Goal: Browse casually: Explore the website without a specific task or goal

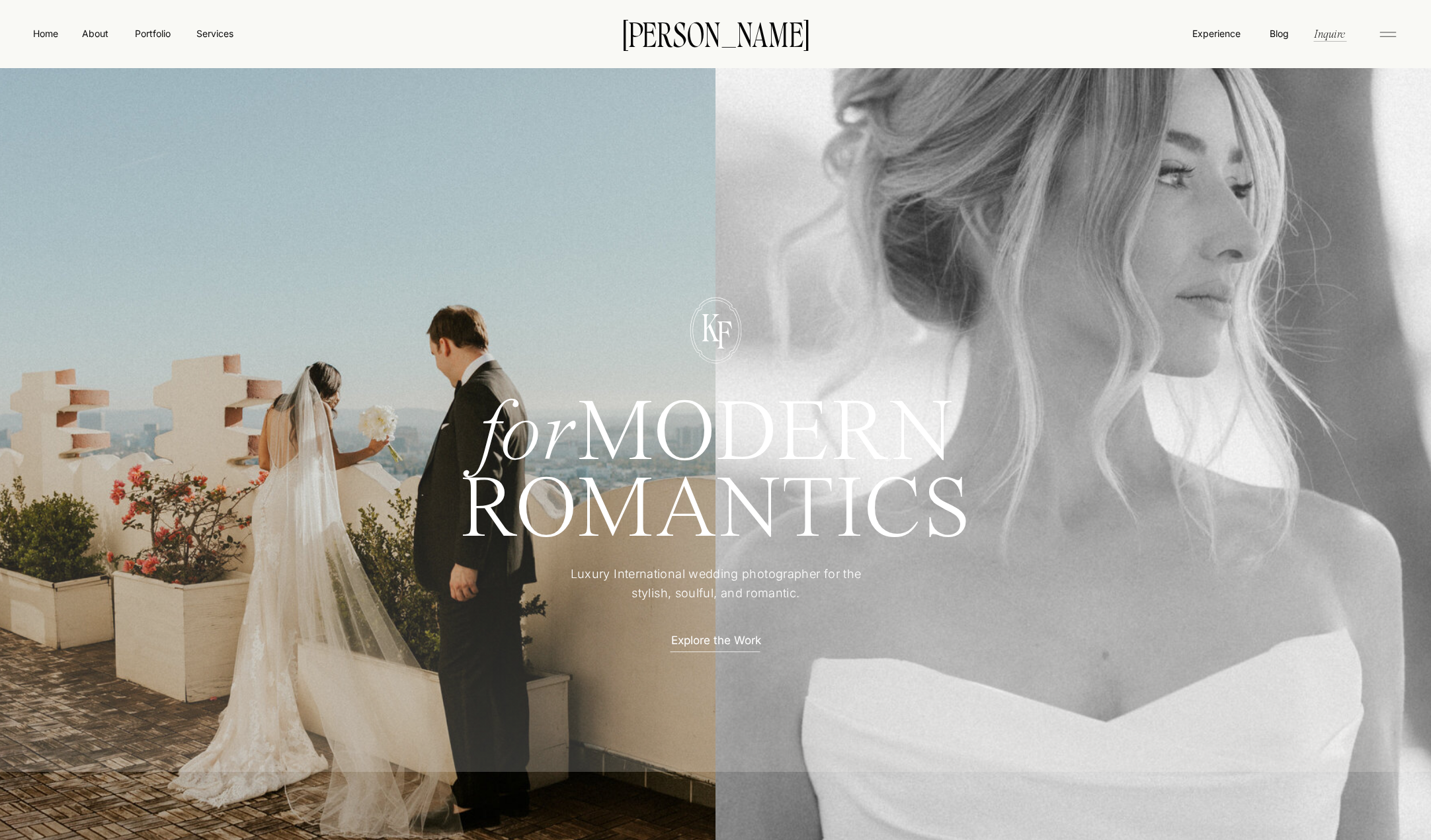
click at [73, 169] on div at bounding box center [370, 478] width 758 height 860
click at [715, 319] on p "F" at bounding box center [724, 333] width 37 height 34
drag, startPoint x: 749, startPoint y: 333, endPoint x: 712, endPoint y: 327, distance: 37.5
click at [727, 327] on div "for MODERN ROMANTICS Luxury International wedding photographer for the stylish,…" at bounding box center [716, 488] width 794 height 568
click at [712, 327] on p "F" at bounding box center [724, 333] width 37 height 34
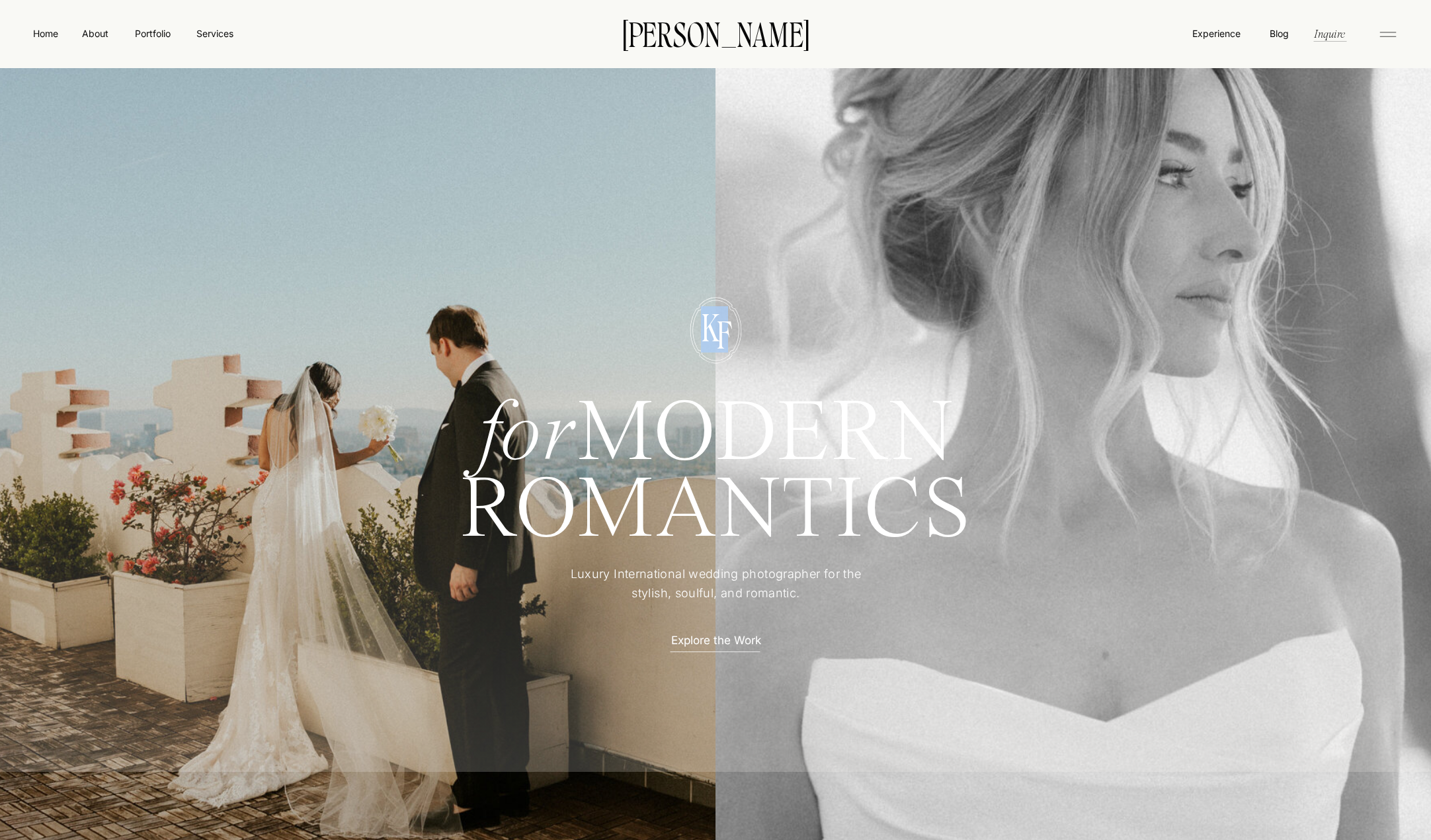
drag, startPoint x: 707, startPoint y: 325, endPoint x: 748, endPoint y: 333, distance: 41.8
click at [748, 333] on div "for MODERN ROMANTICS Luxury International wedding photographer for the stylish,…" at bounding box center [716, 488] width 794 height 568
click at [716, 327] on p "F" at bounding box center [724, 333] width 37 height 34
drag, startPoint x: 727, startPoint y: 332, endPoint x: 676, endPoint y: 335, distance: 51.1
click at [676, 335] on div "for MODERN ROMANTICS Luxury International wedding photographer for the stylish,…" at bounding box center [716, 488] width 794 height 568
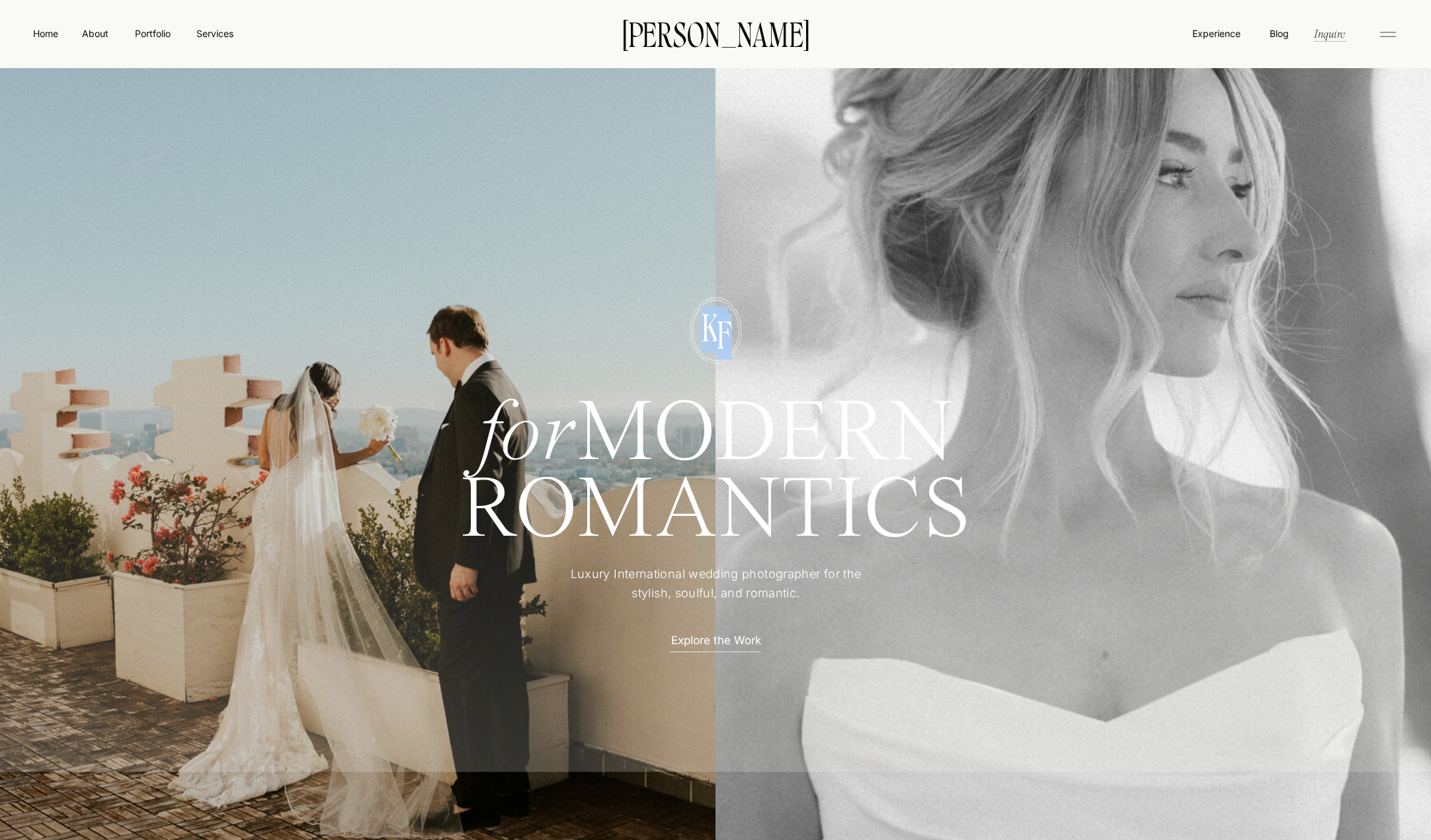
click at [678, 331] on div at bounding box center [716, 330] width 124 height 67
click at [726, 300] on div at bounding box center [716, 330] width 124 height 67
click at [527, 474] on h1 "ROMANTICS" at bounding box center [716, 510] width 608 height 72
click at [701, 342] on p "K" at bounding box center [710, 325] width 37 height 34
click at [565, 366] on div at bounding box center [716, 504] width 1444 height 535
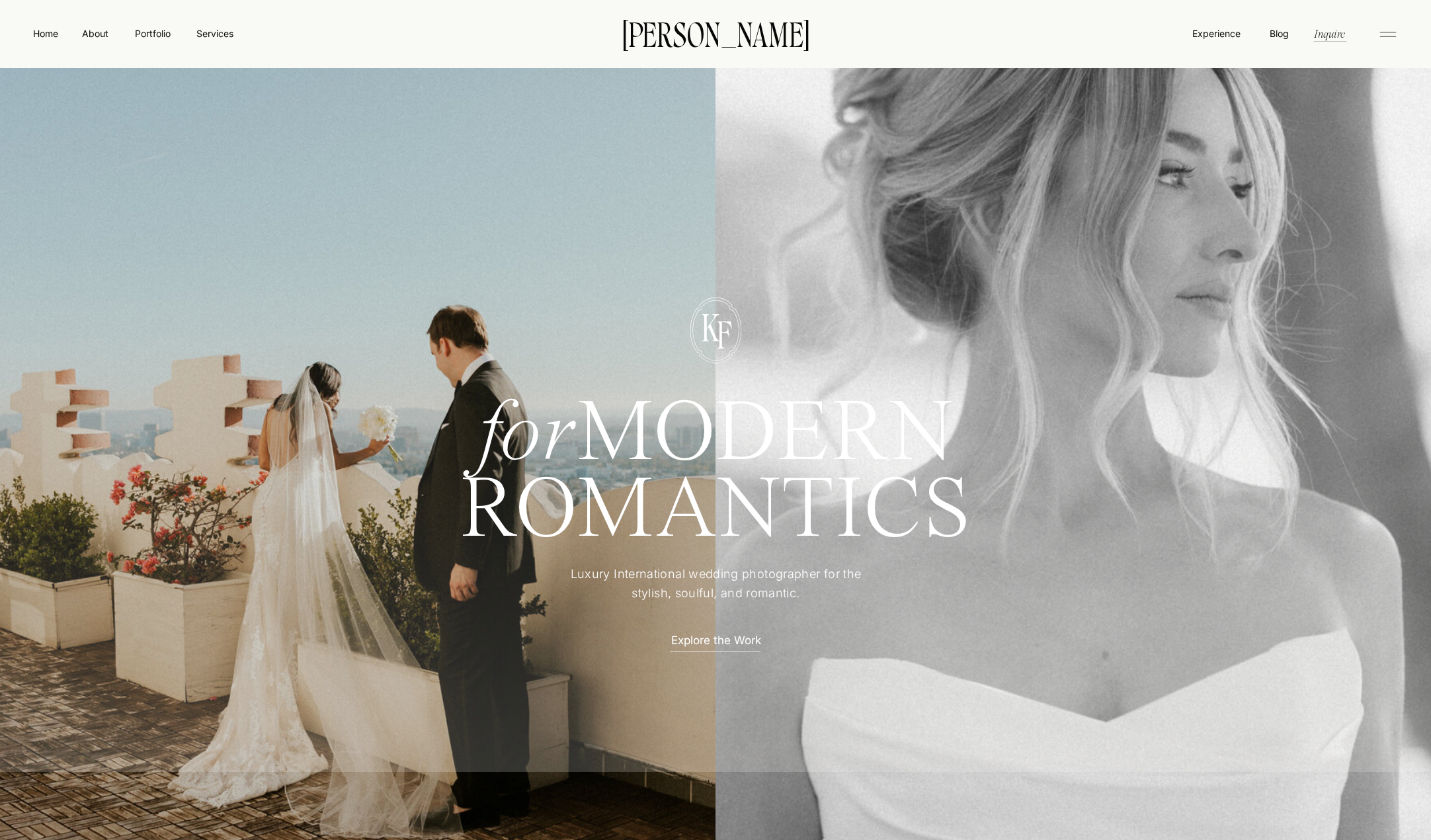
drag, startPoint x: 601, startPoint y: 513, endPoint x: 666, endPoint y: 589, distance: 100.0
click at [613, 515] on h1 "ROMANTICS" at bounding box center [716, 510] width 608 height 72
drag, startPoint x: 592, startPoint y: 572, endPoint x: 586, endPoint y: 562, distance: 11.7
click at [608, 568] on p "Luxury International wedding photographer for the stylish, soulful, and romanti…" at bounding box center [716, 584] width 330 height 39
click at [98, 377] on div at bounding box center [716, 504] width 1444 height 535
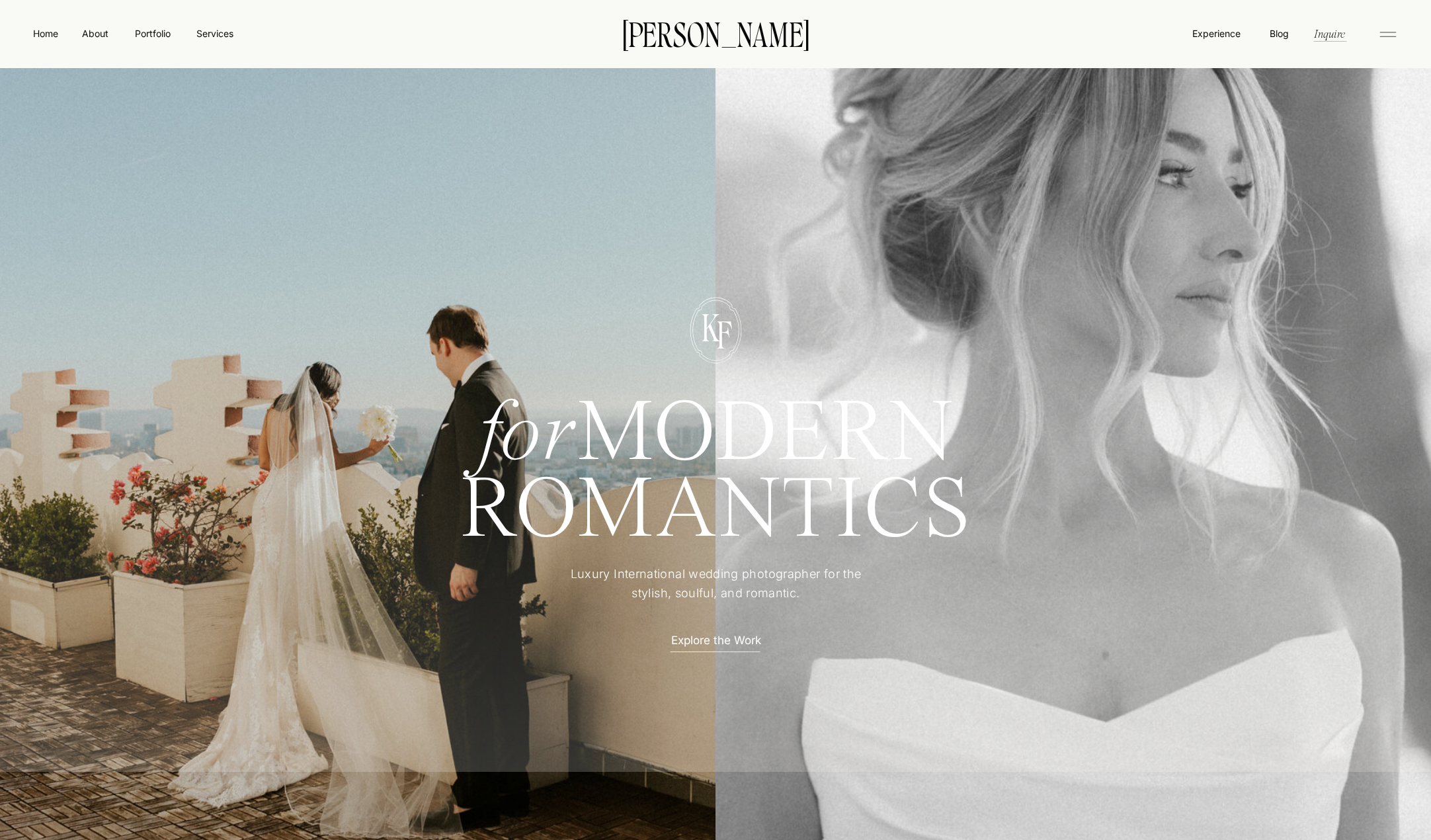
drag, startPoint x: 98, startPoint y: 377, endPoint x: 55, endPoint y: 333, distance: 61.5
click at [98, 330] on div at bounding box center [716, 504] width 1444 height 535
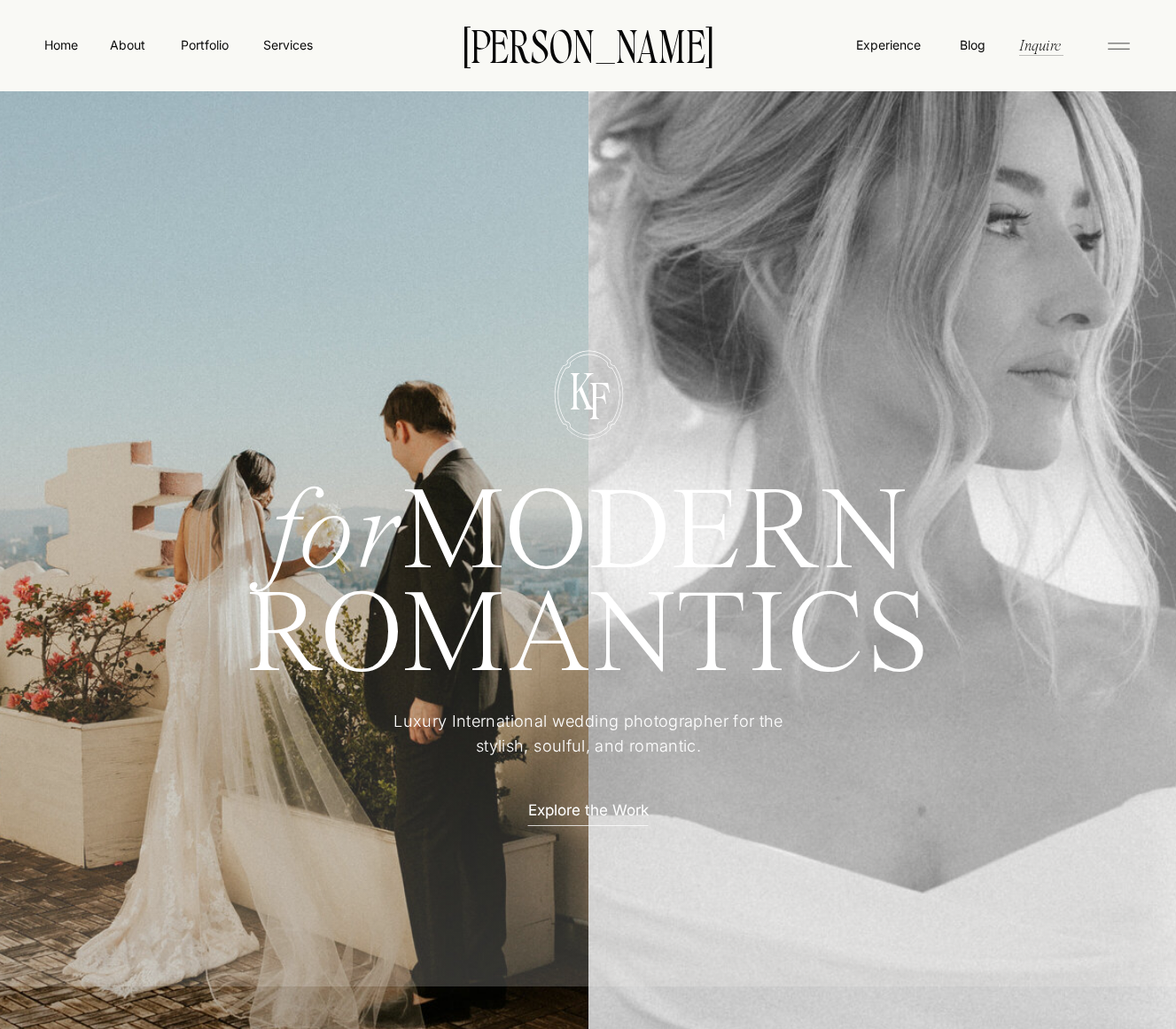
click at [68, 238] on div at bounding box center [310, 593] width 645 height 1057
click at [628, 759] on p "Luxury International wedding photographer for the stylish, soulful, and romanti…" at bounding box center [589, 735] width 442 height 52
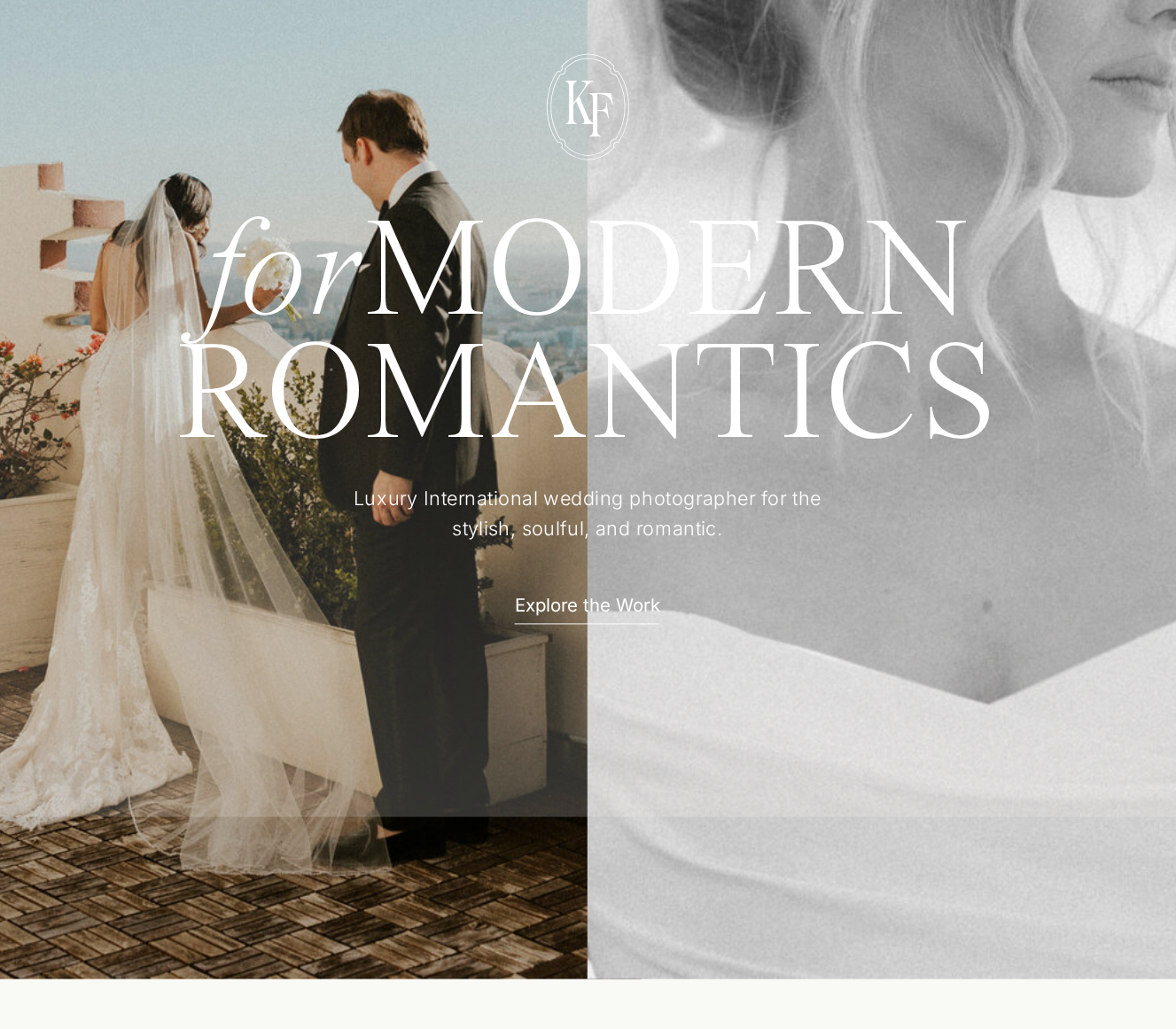
click at [451, 773] on div at bounding box center [588, 493] width 1194 height 717
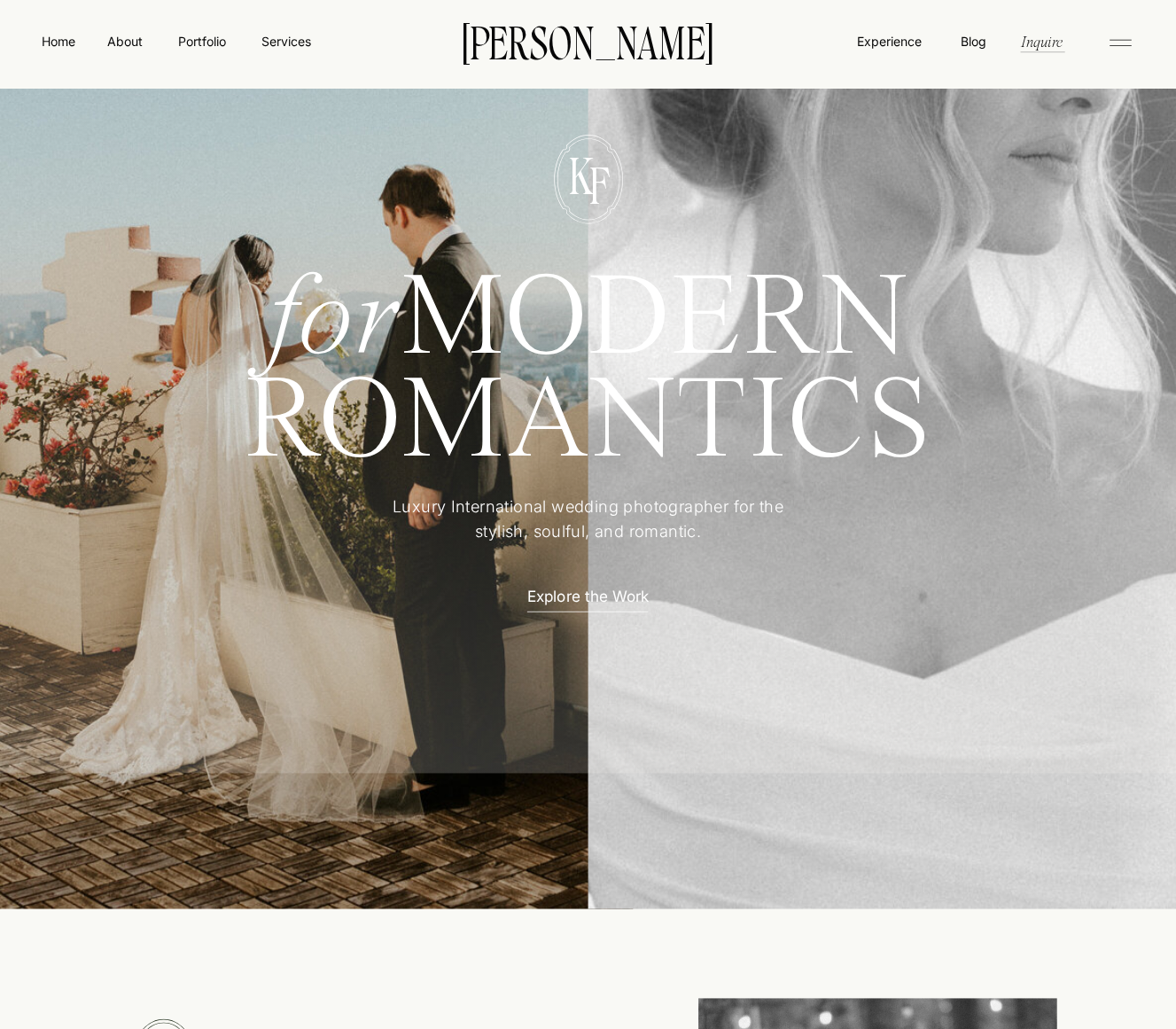
scroll to position [215, 0]
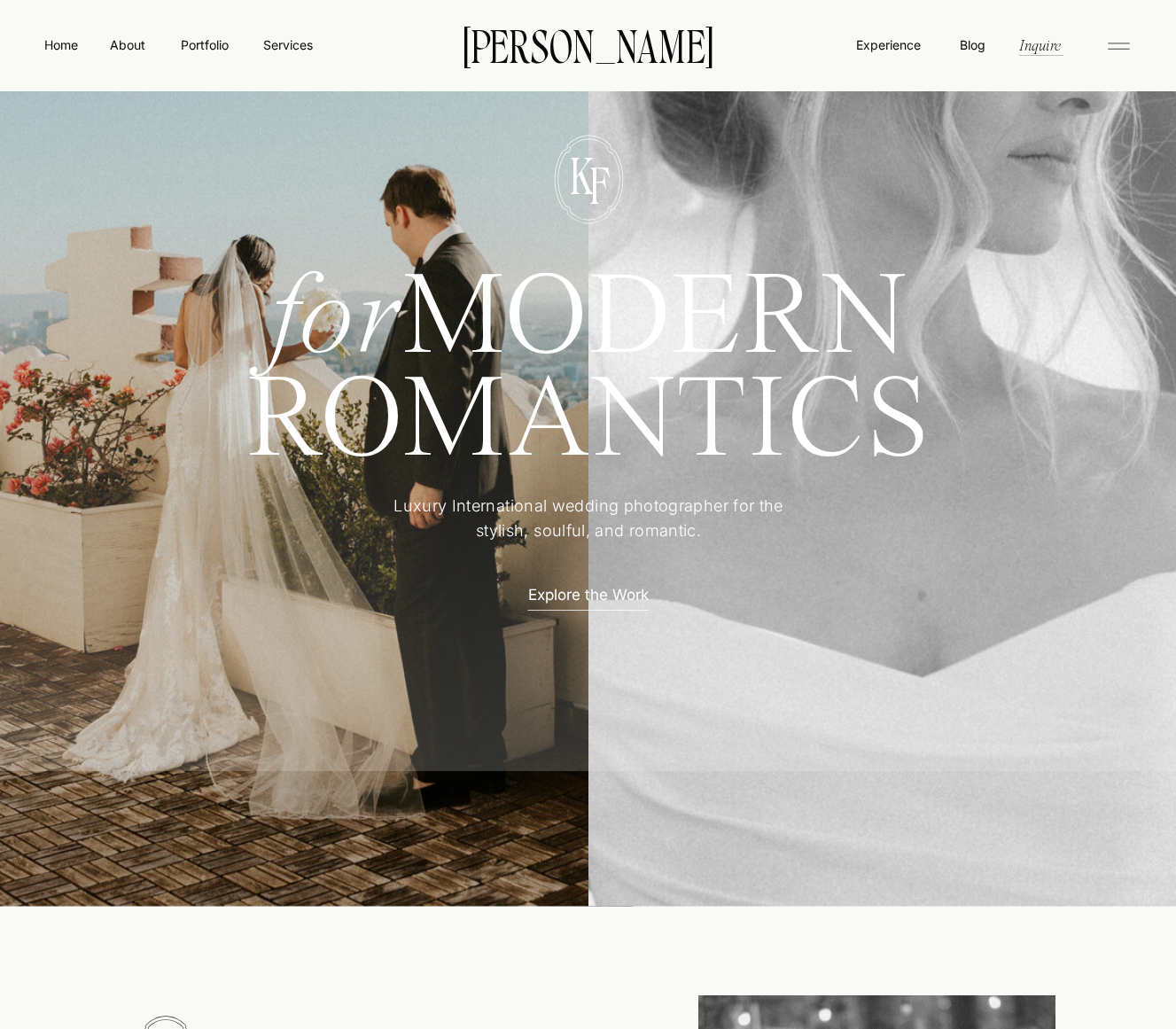
click at [574, 542] on p "Luxury International wedding photographer for the stylish, soulful, and romanti…" at bounding box center [589, 520] width 442 height 52
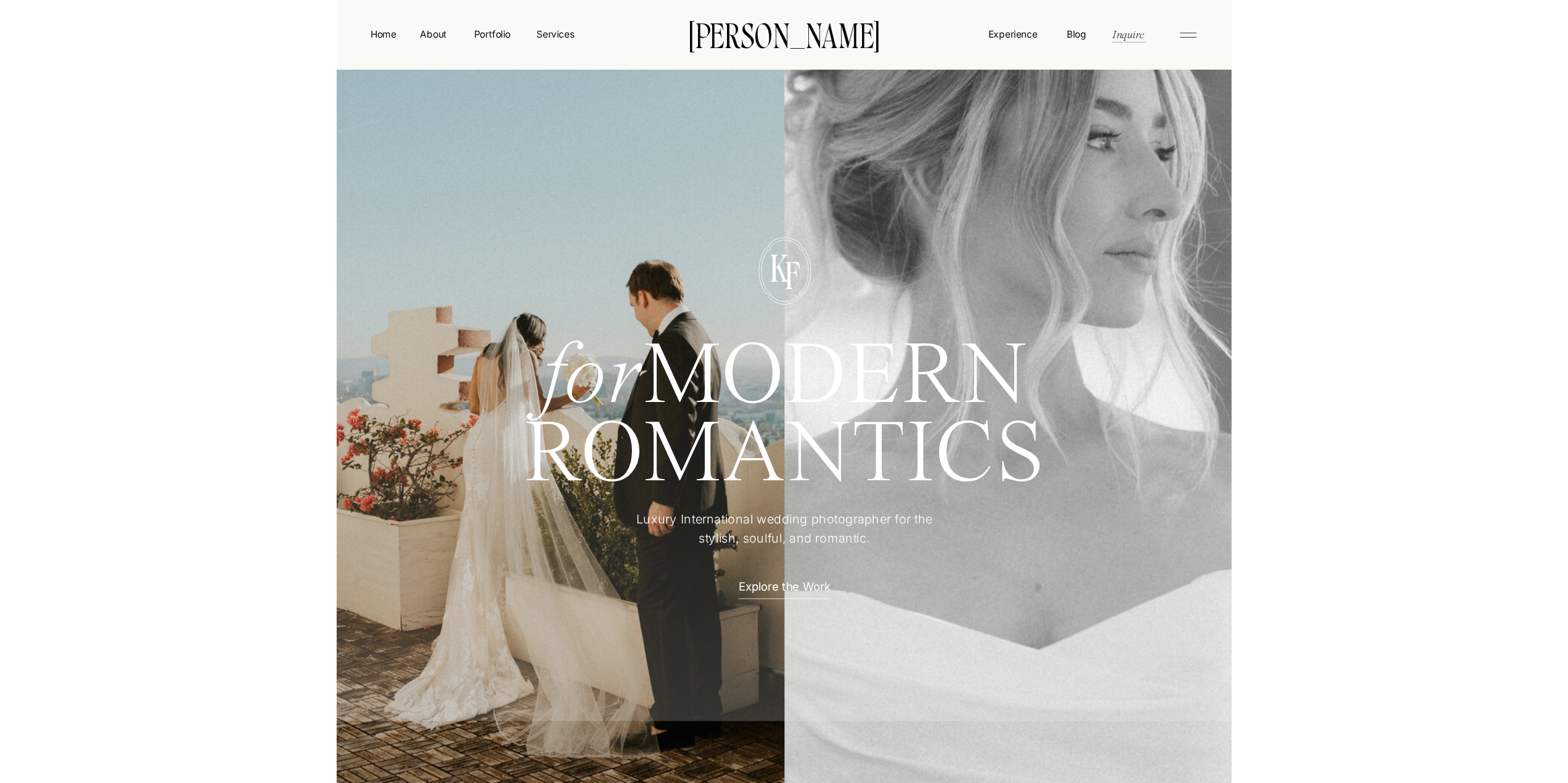
scroll to position [0, 0]
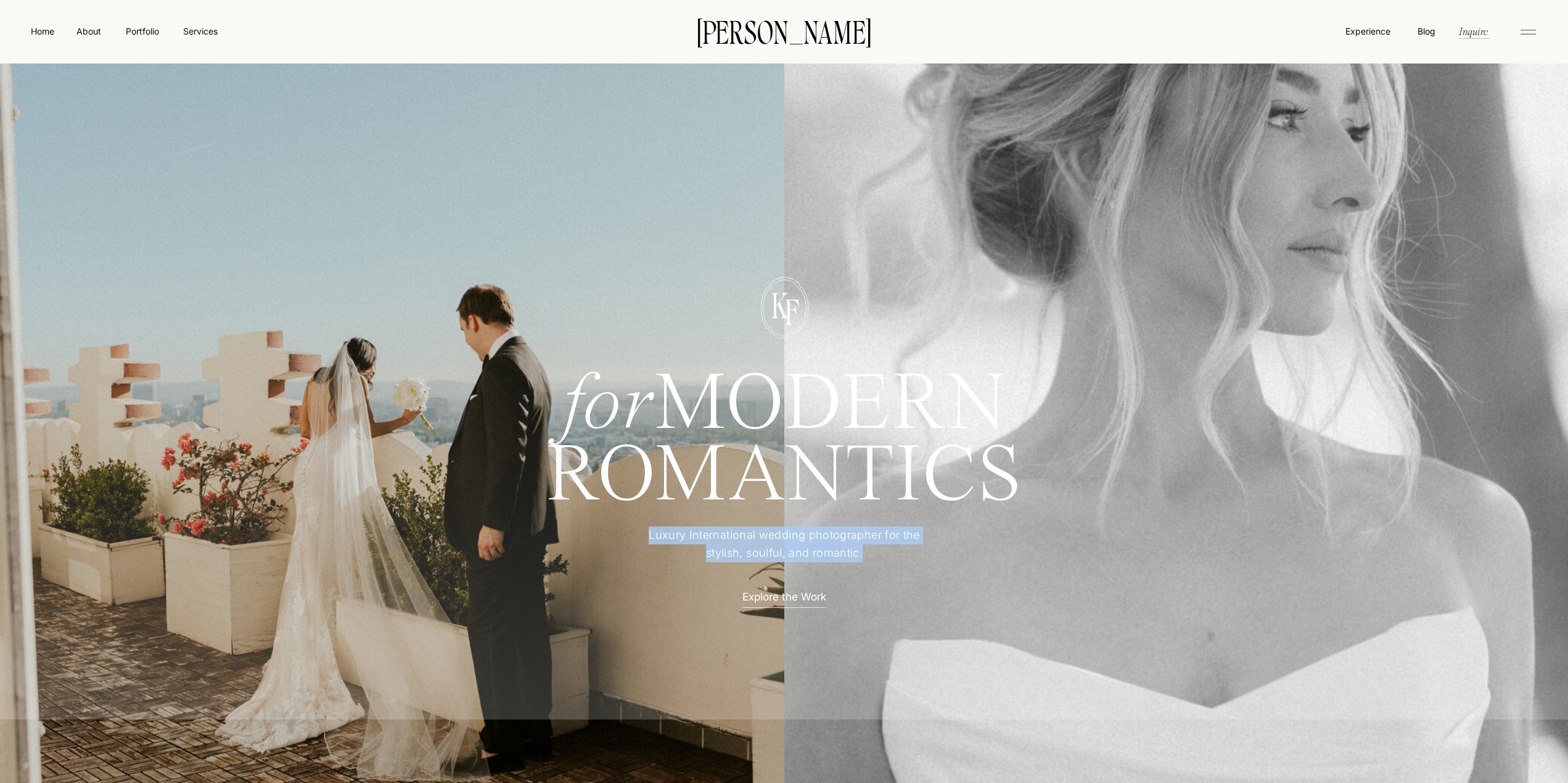
drag, startPoint x: 865, startPoint y: 551, endPoint x: 650, endPoint y: 537, distance: 215.5
click at [650, 537] on p "Luxury International wedding photographer for the stylish, soulful, and romanti…" at bounding box center [785, 544] width 307 height 36
copy p "Luxury International wedding photographer for the stylish, soulful, and romanti…"
click at [954, 649] on div at bounding box center [784, 469] width 1581 height 499
click at [760, 480] on h1 "ROMANTICS" at bounding box center [785, 476] width 567 height 67
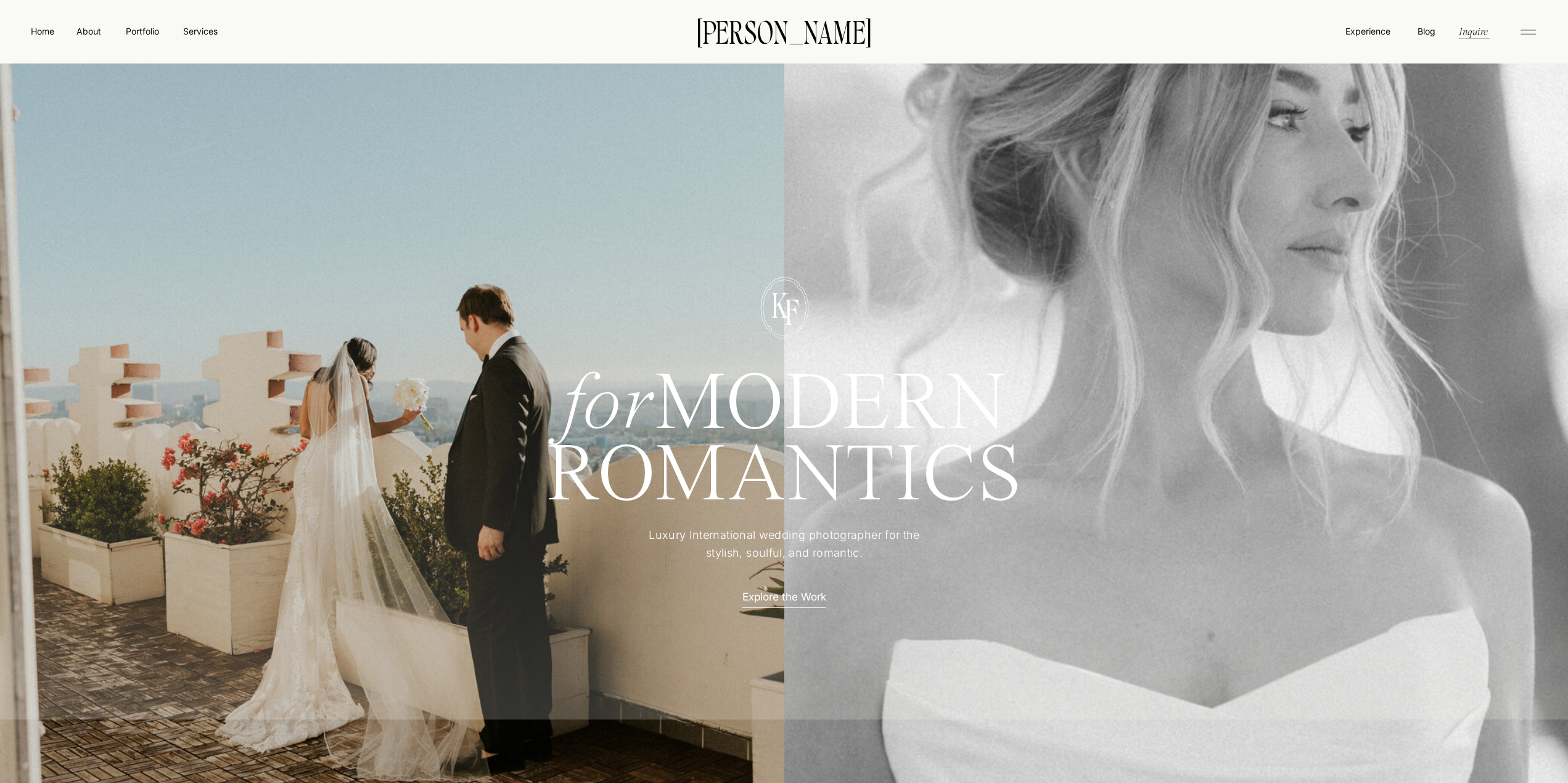
click at [760, 478] on h1 "ROMANTICS" at bounding box center [785, 476] width 567 height 67
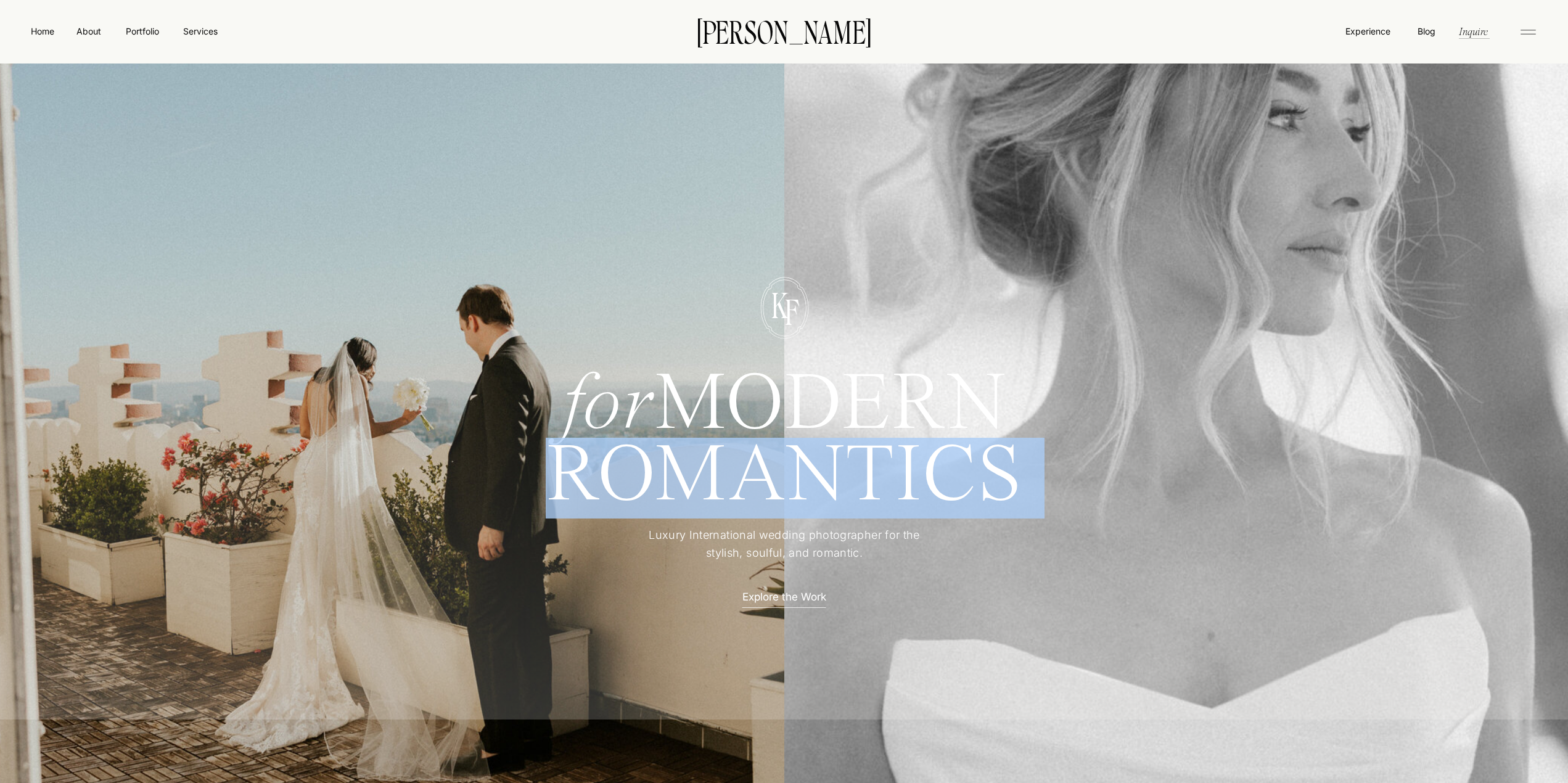
click at [760, 478] on h1 "ROMANTICS" at bounding box center [785, 476] width 567 height 67
click at [746, 451] on h1 "ROMANTICS" at bounding box center [785, 476] width 567 height 67
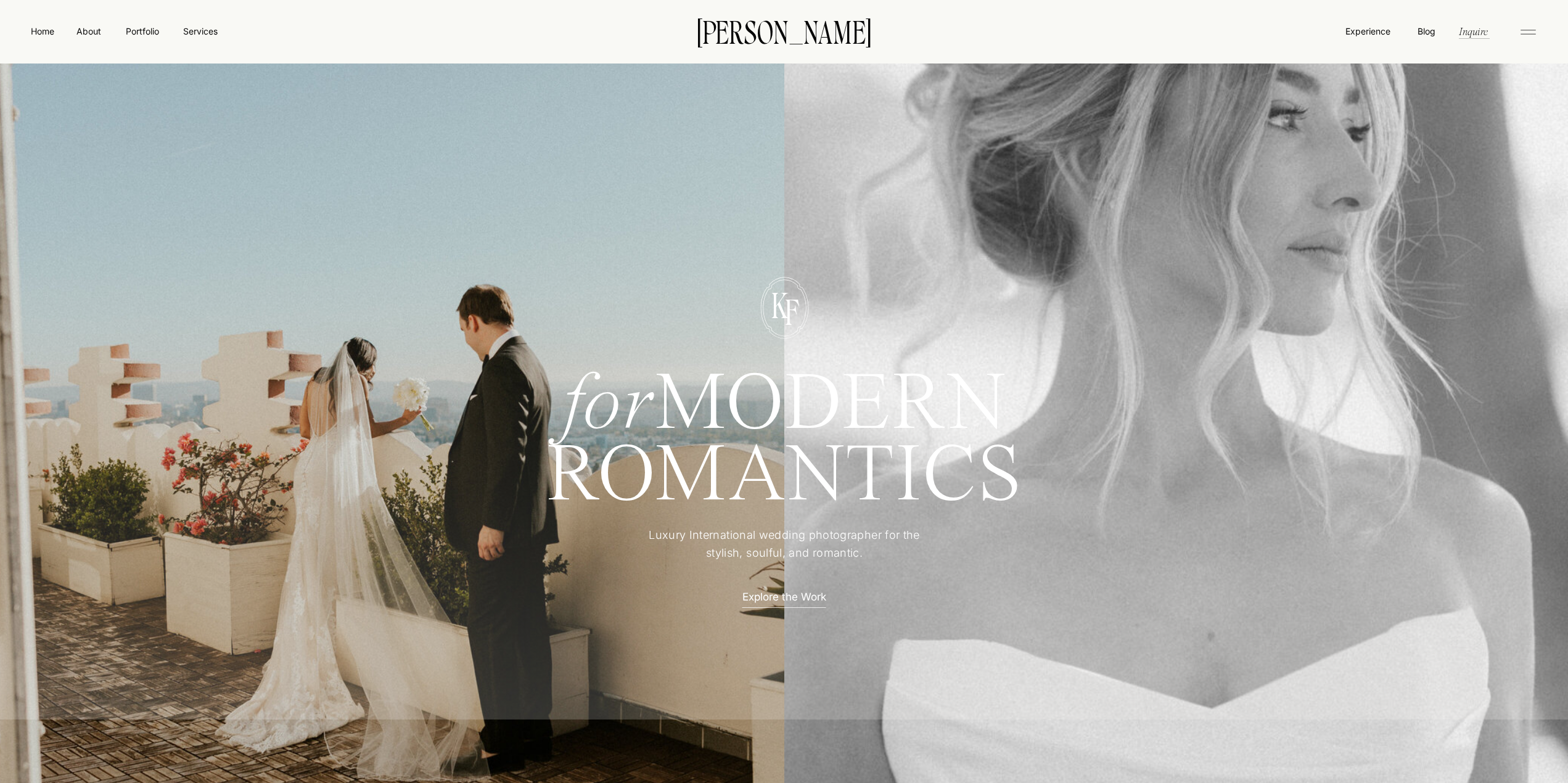
drag, startPoint x: 1027, startPoint y: 485, endPoint x: 535, endPoint y: 423, distance: 495.9
click at [535, 423] on div "for MODERN ROMANTICS Luxury International wedding photographer for the stylish,…" at bounding box center [785, 455] width 740 height 529
copy div "for MODERN ROMANTICS"
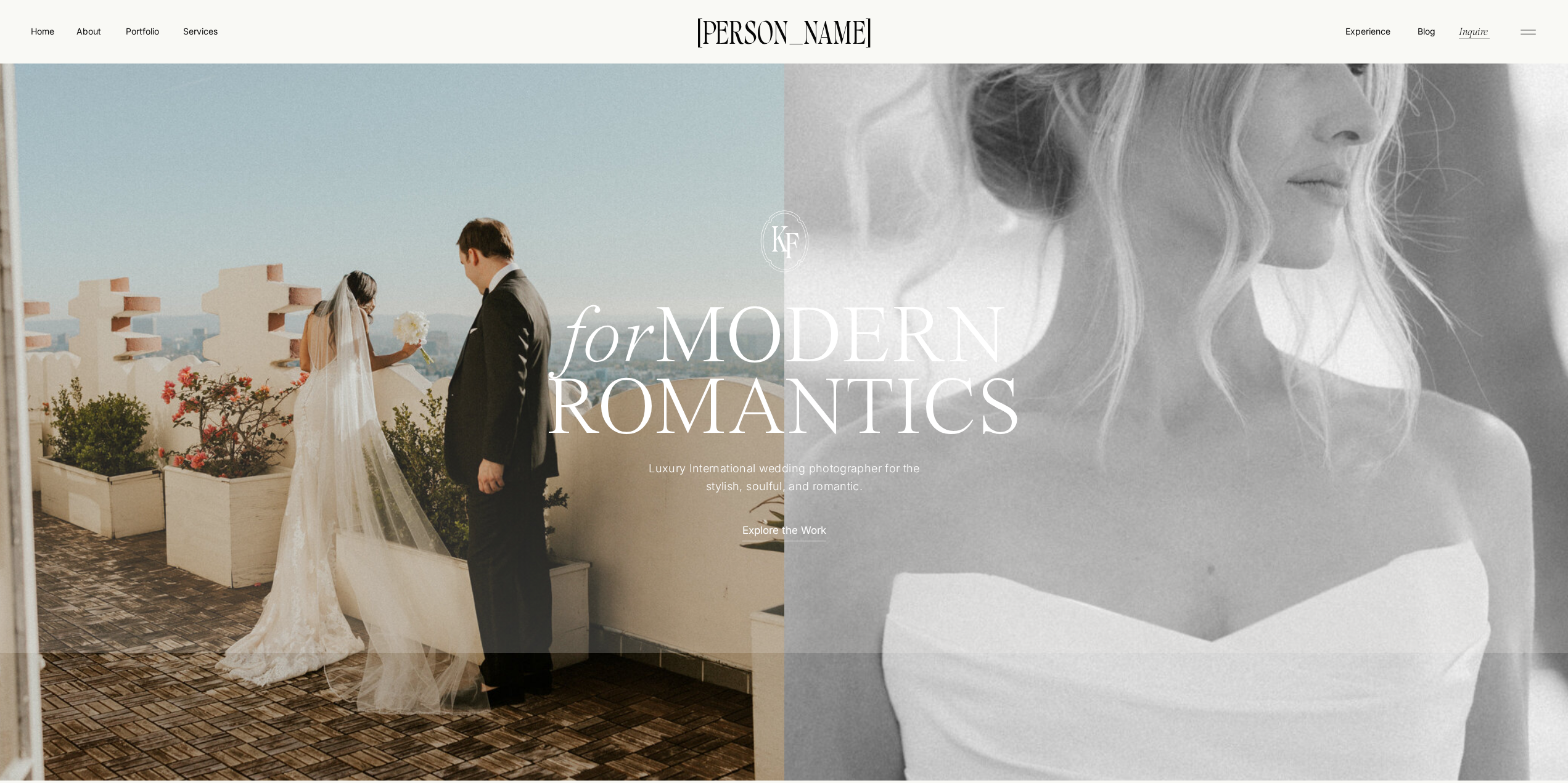
scroll to position [62, 0]
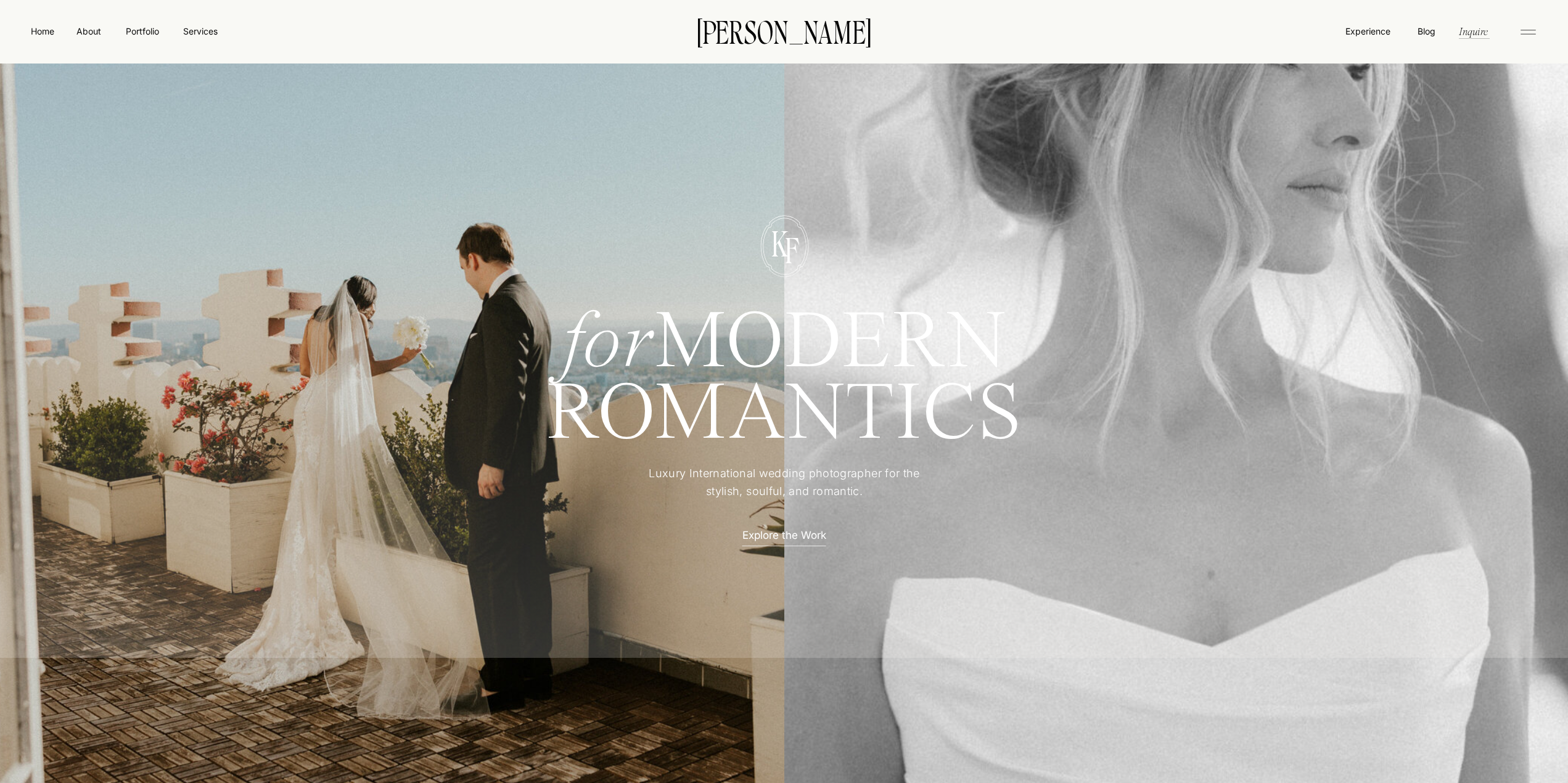
click at [458, 442] on div at bounding box center [784, 408] width 1581 height 499
click at [504, 19] on div at bounding box center [403, 384] width 824 height 802
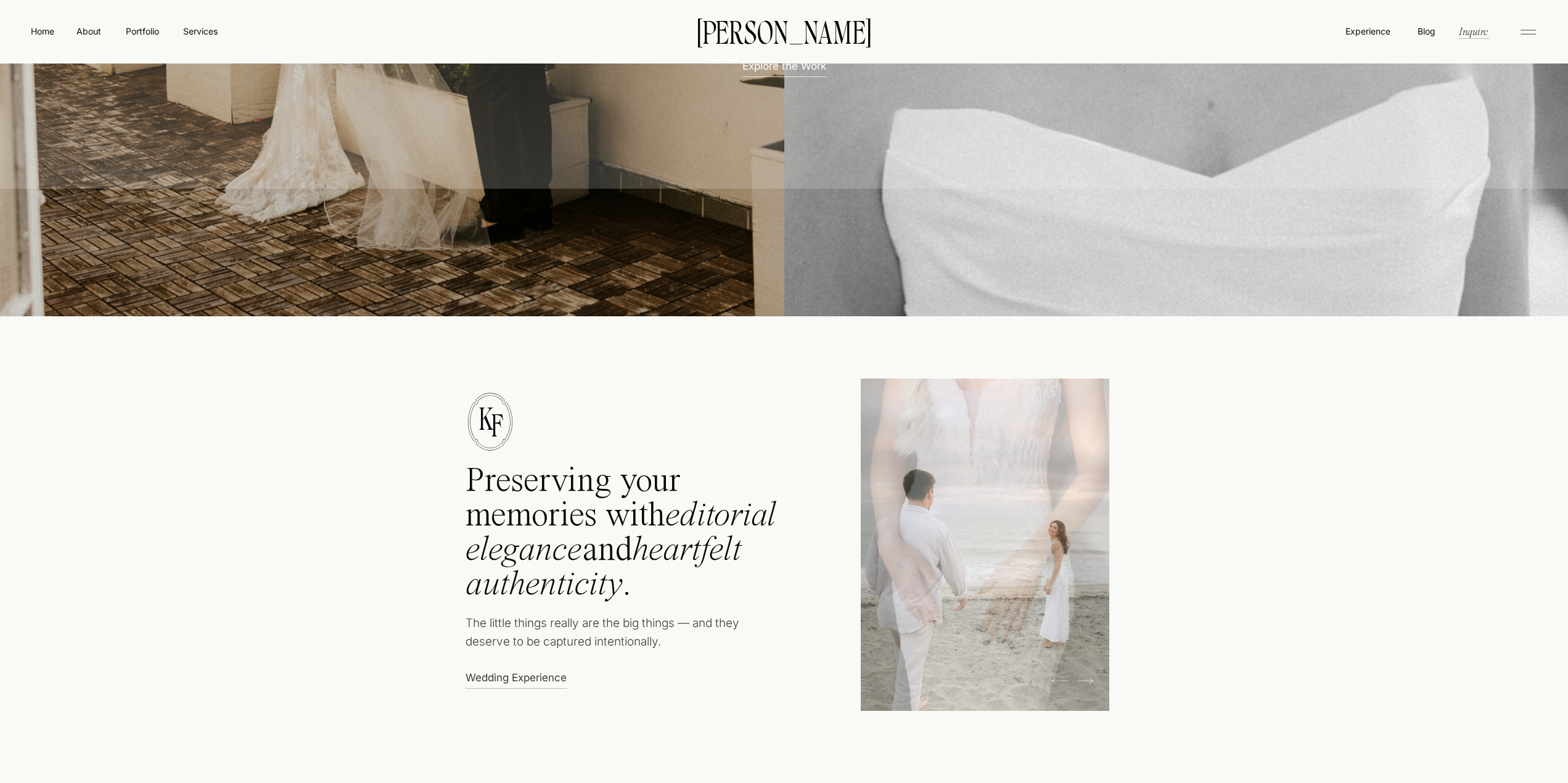
scroll to position [555, 0]
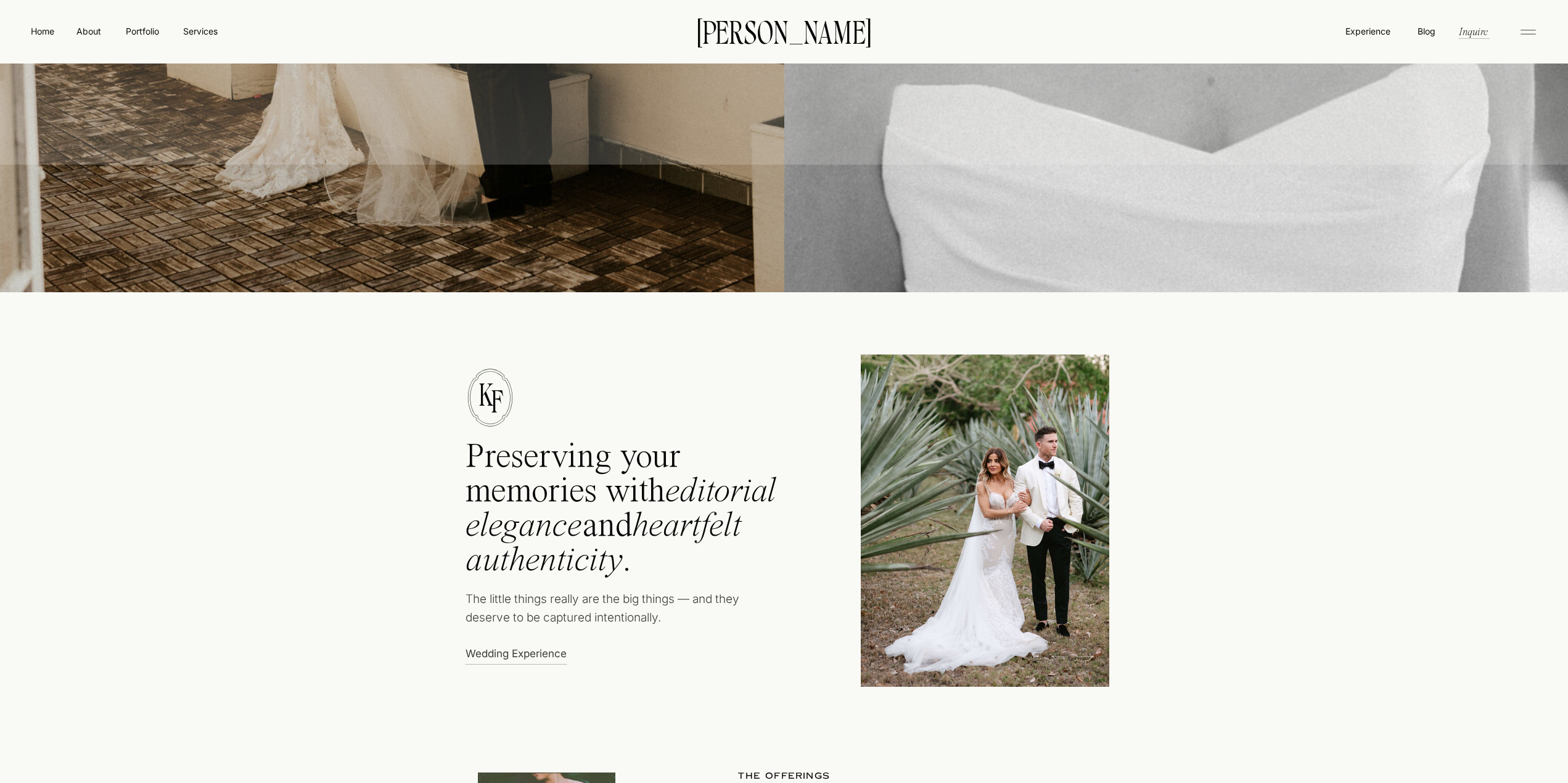
click at [886, 417] on div at bounding box center [984, 521] width 248 height 332
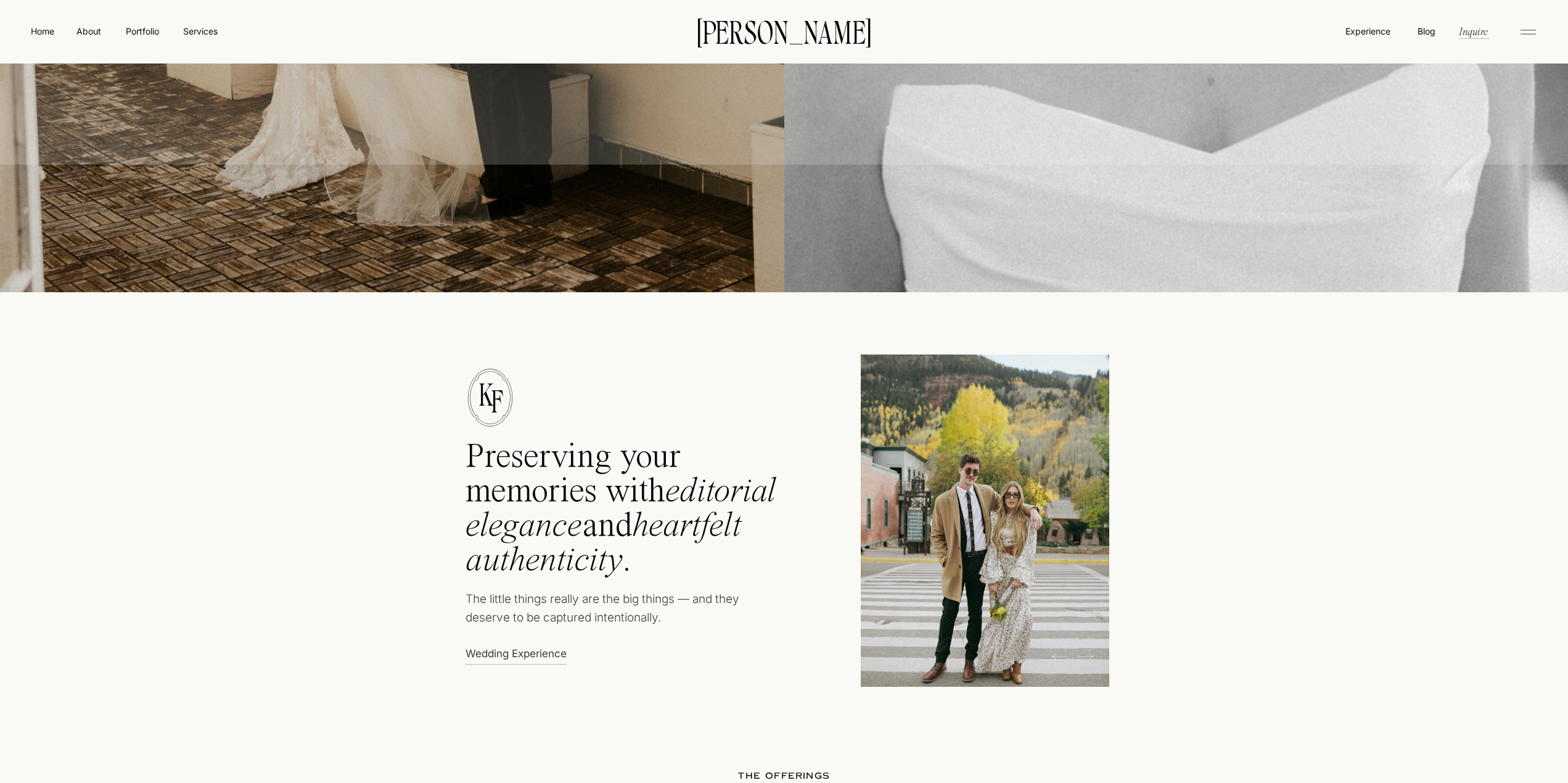
drag, startPoint x: 1036, startPoint y: 564, endPoint x: 1035, endPoint y: 611, distance: 47.0
drag, startPoint x: 1035, startPoint y: 611, endPoint x: 1084, endPoint y: 663, distance: 71.4
click at [1084, 663] on div "Preserving your memories with editorial elegance and heartfelt authenticity . T…" at bounding box center [785, 493] width 740 height 404
click at [1083, 660] on icon at bounding box center [1086, 656] width 17 height 19
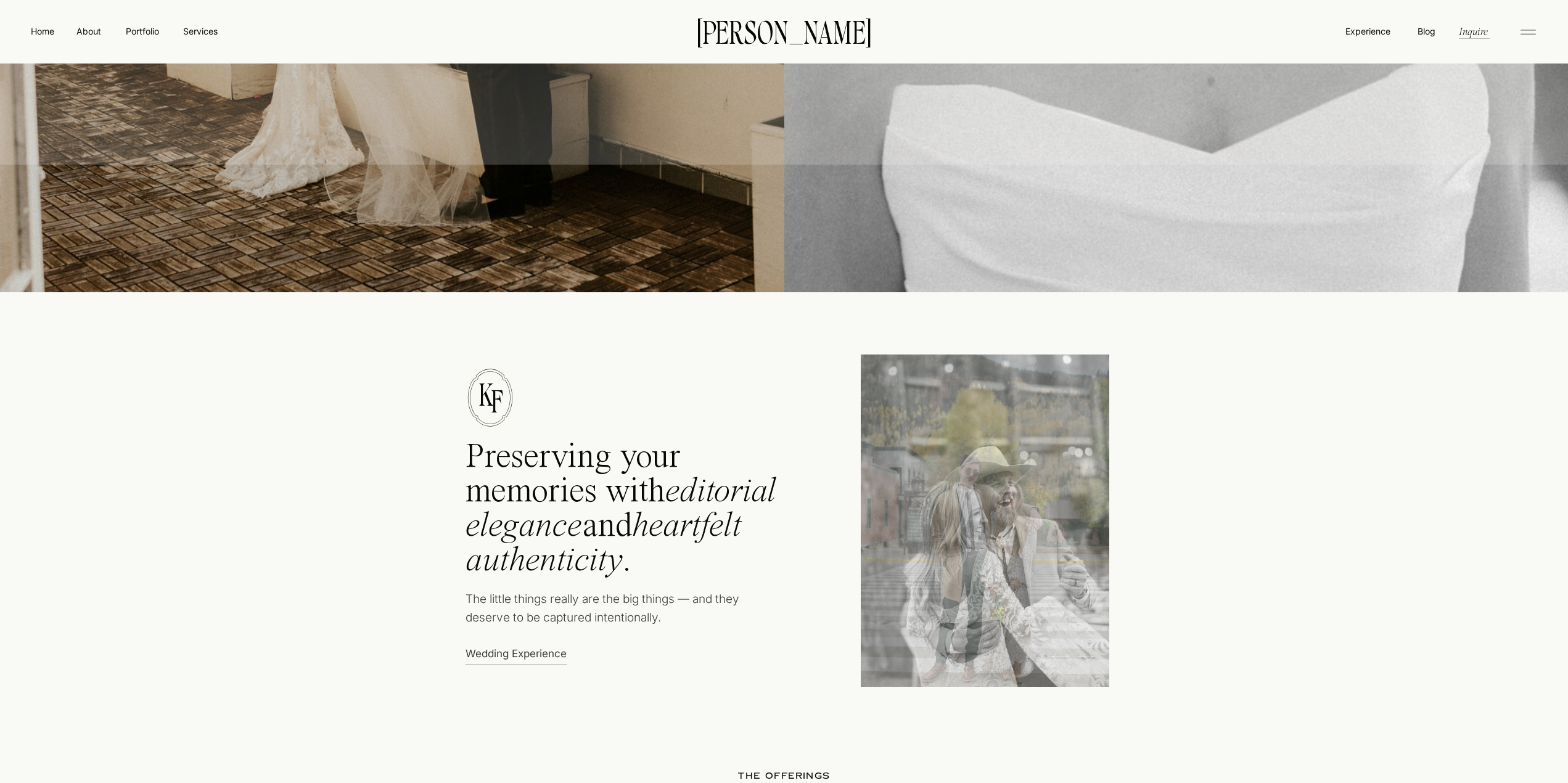
click at [1083, 660] on icon at bounding box center [1086, 656] width 17 height 19
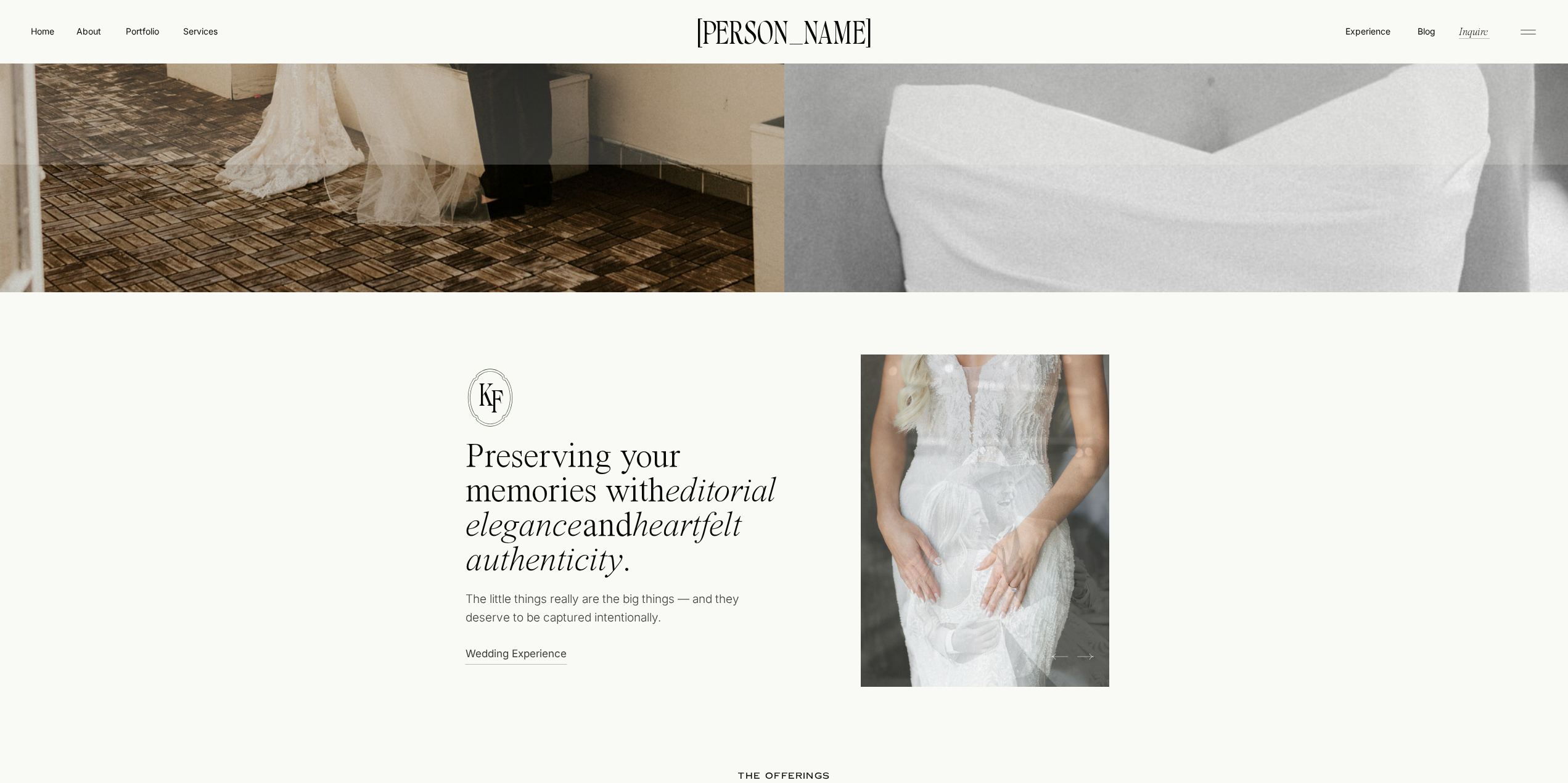
click at [1053, 662] on icon at bounding box center [1059, 656] width 17 height 19
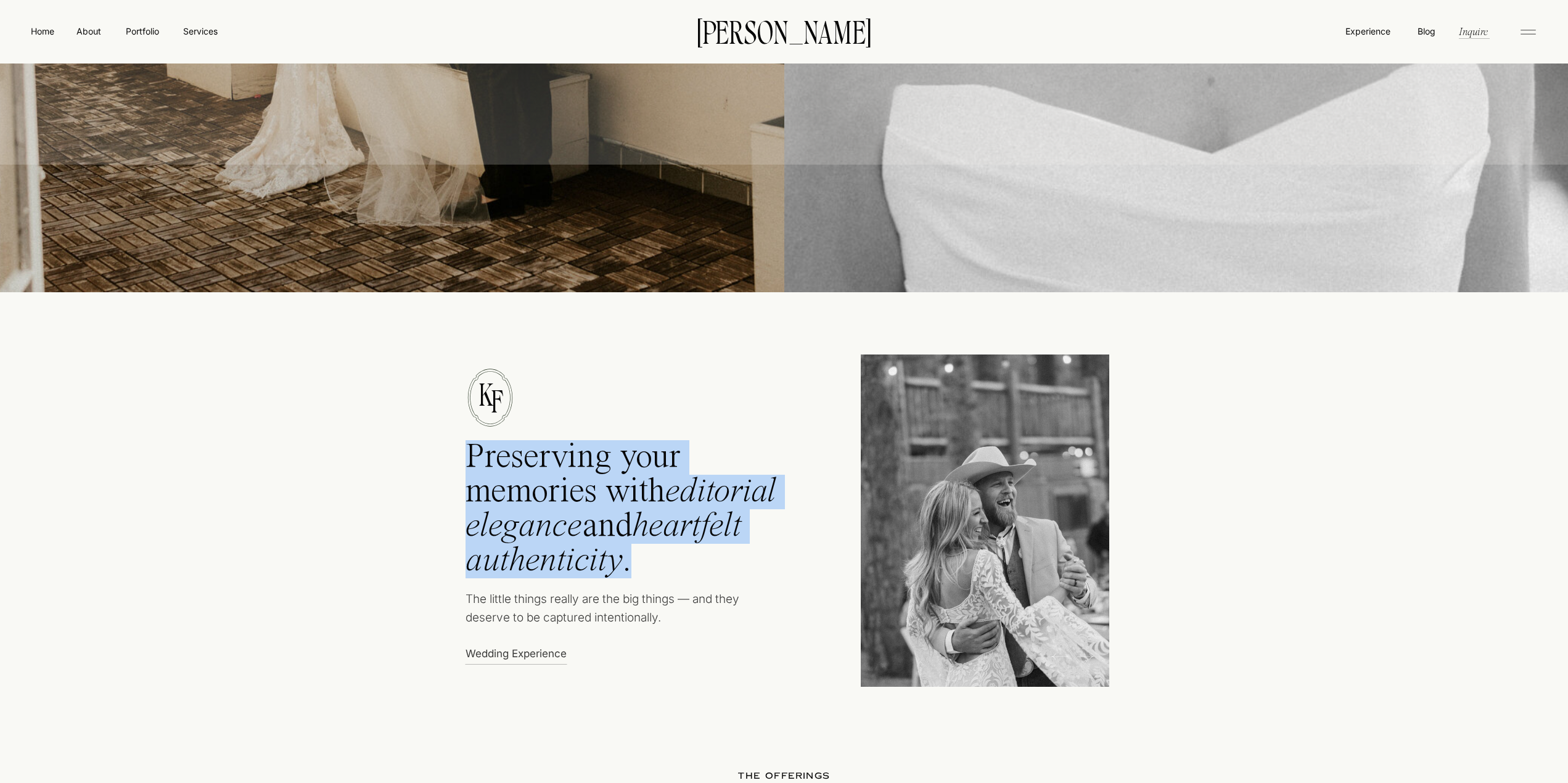
drag, startPoint x: 657, startPoint y: 570, endPoint x: 456, endPoint y: 483, distance: 219.0
copy div "Preserving your memories with editorial elegance and heartfelt authenticity ."
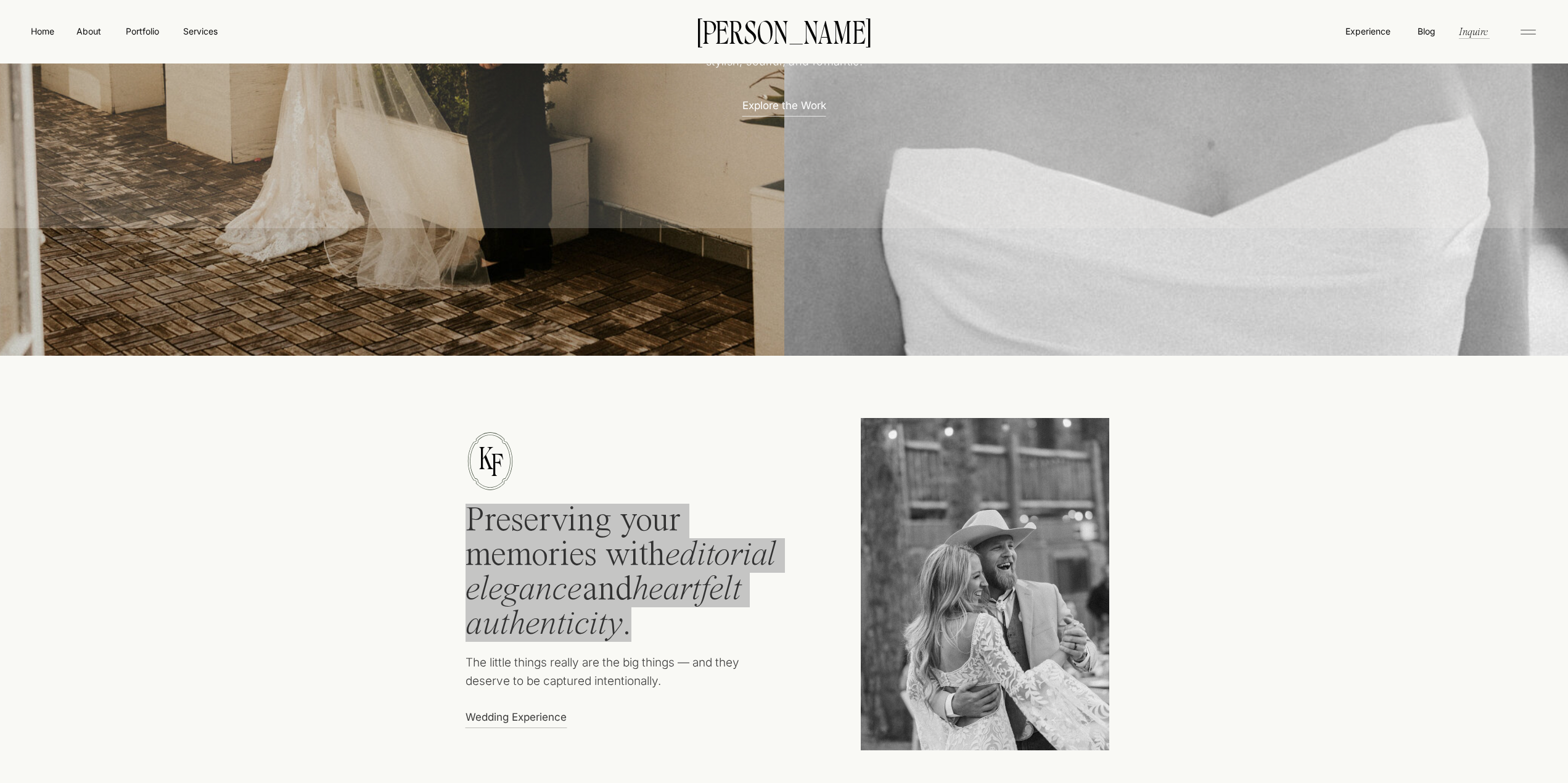
scroll to position [493, 0]
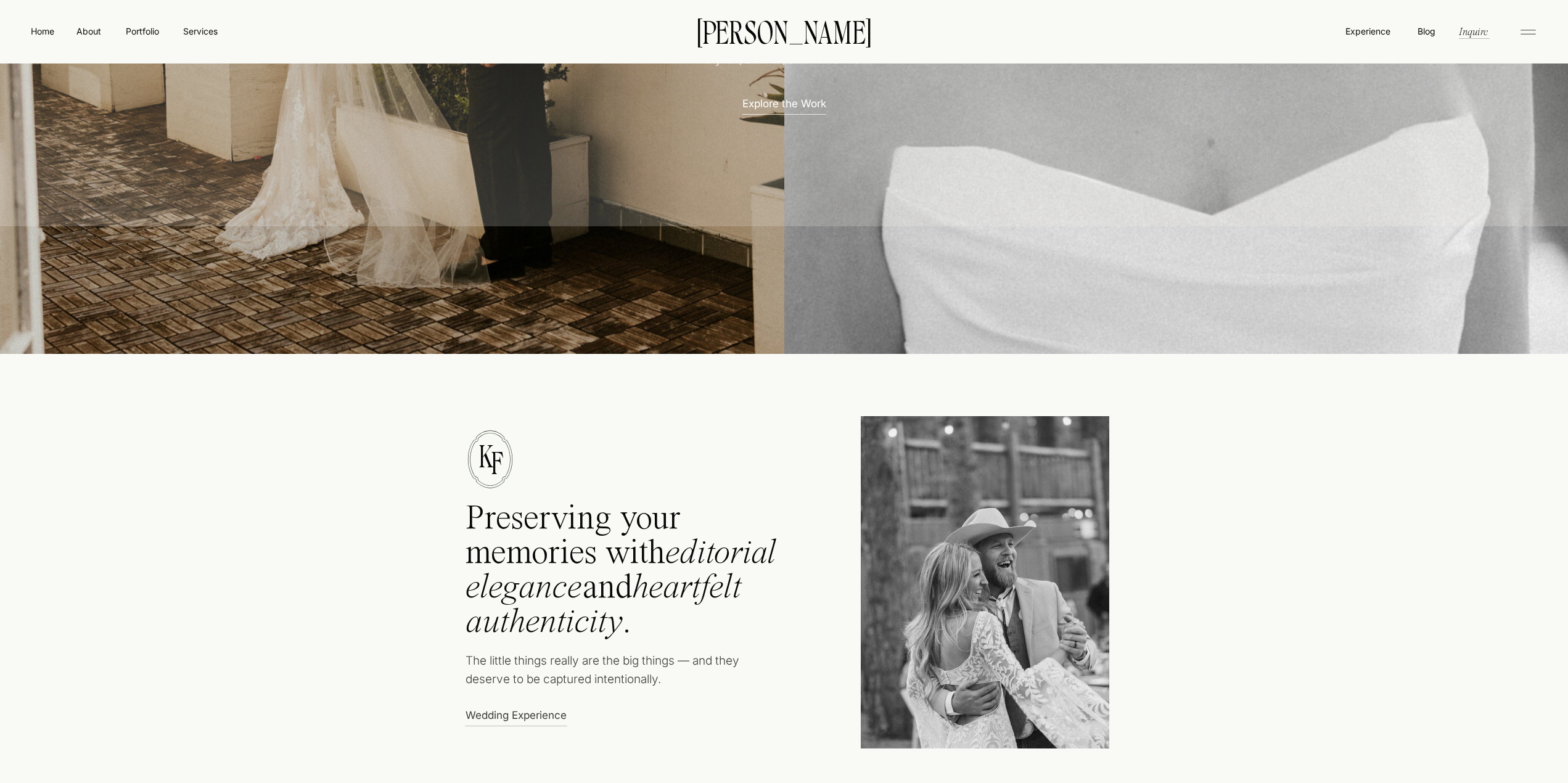
click at [513, 665] on p "The little things really are the big things — and they deserve to be captured i…" at bounding box center [614, 673] width 296 height 44
click at [527, 666] on p "The little things really are the big things — and they deserve to be captured i…" at bounding box center [614, 673] width 296 height 44
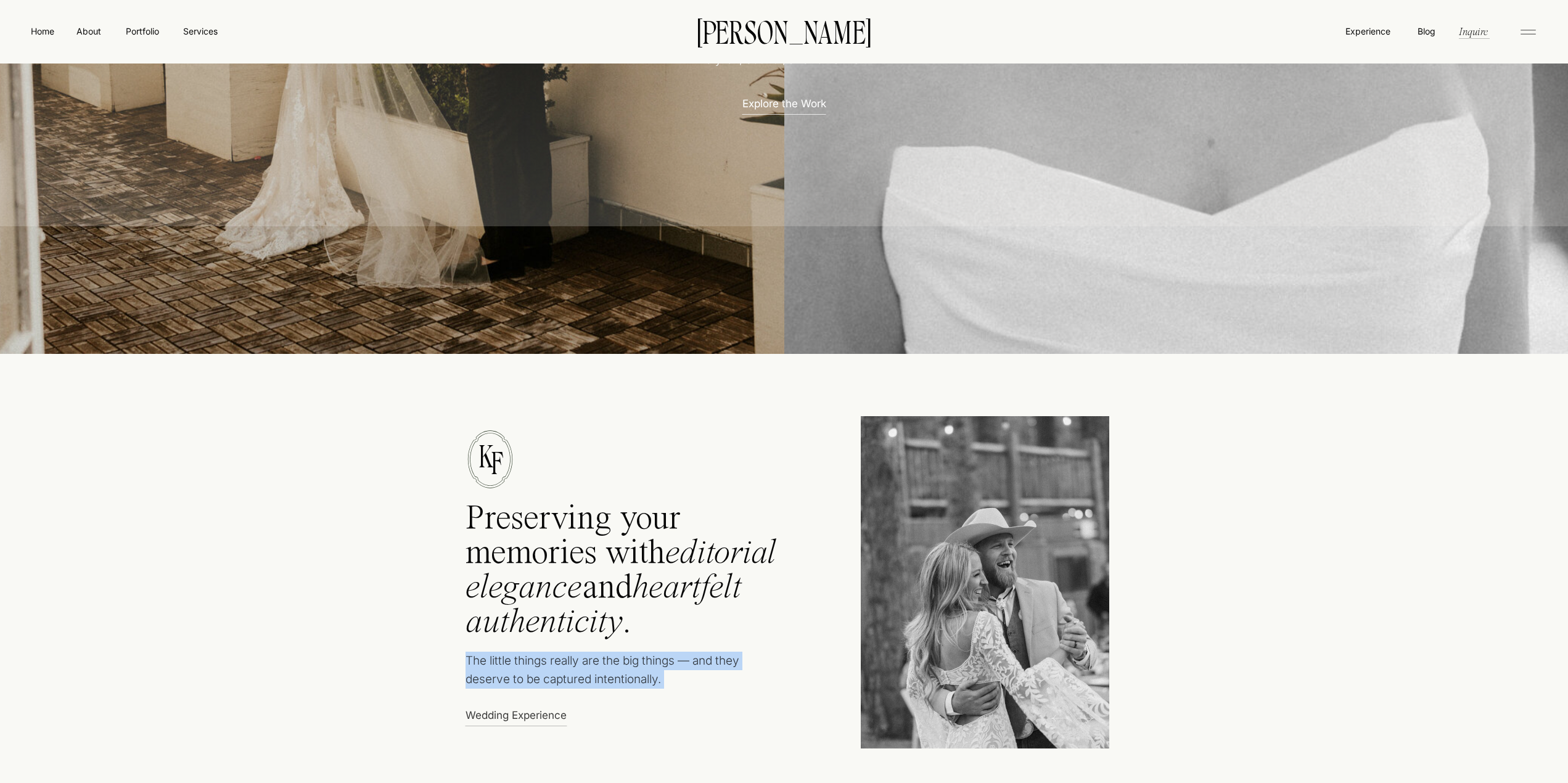
copy p "The little things really are the big things — and they deserve to be captured i…"
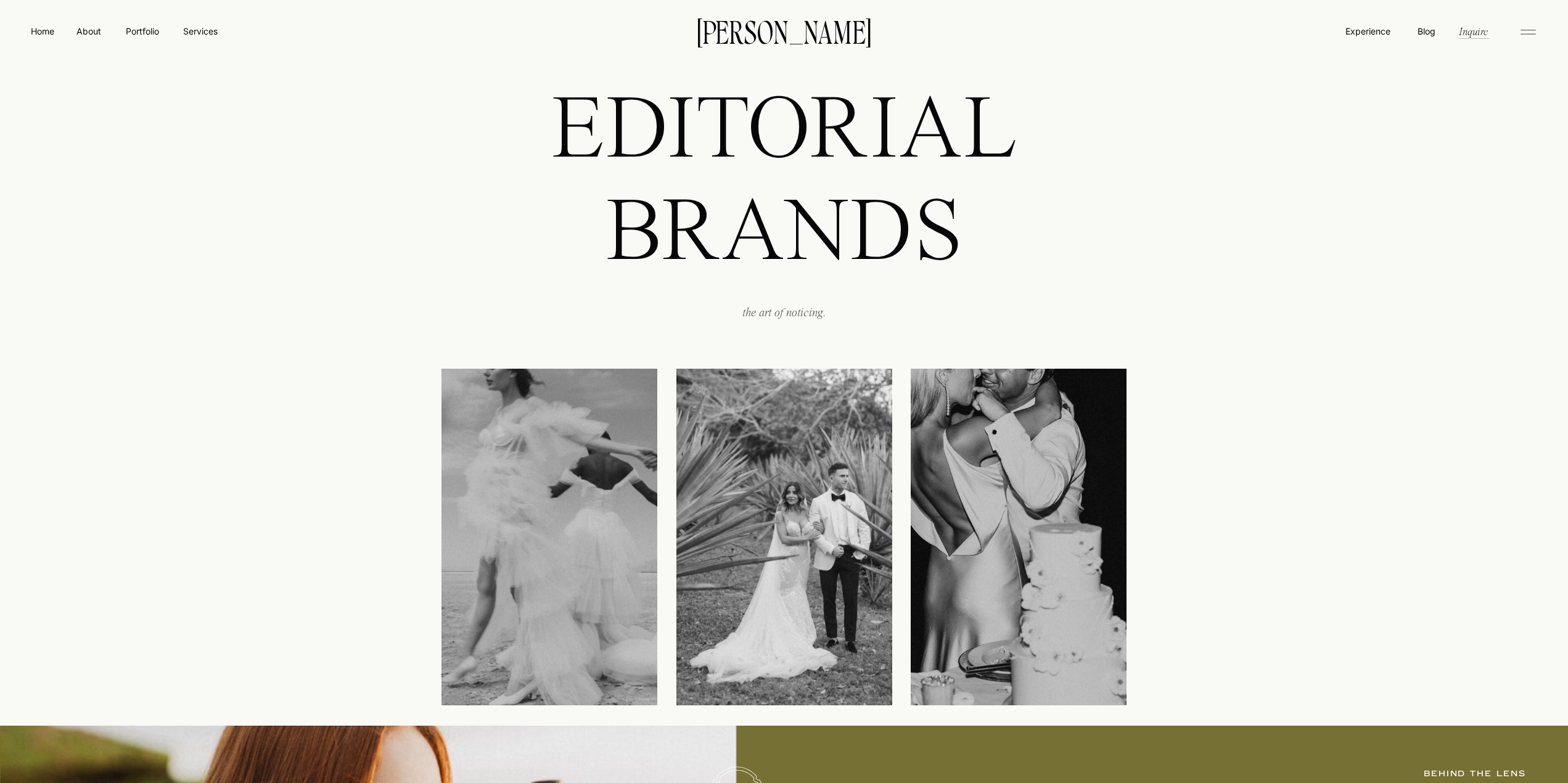
scroll to position [1479, 0]
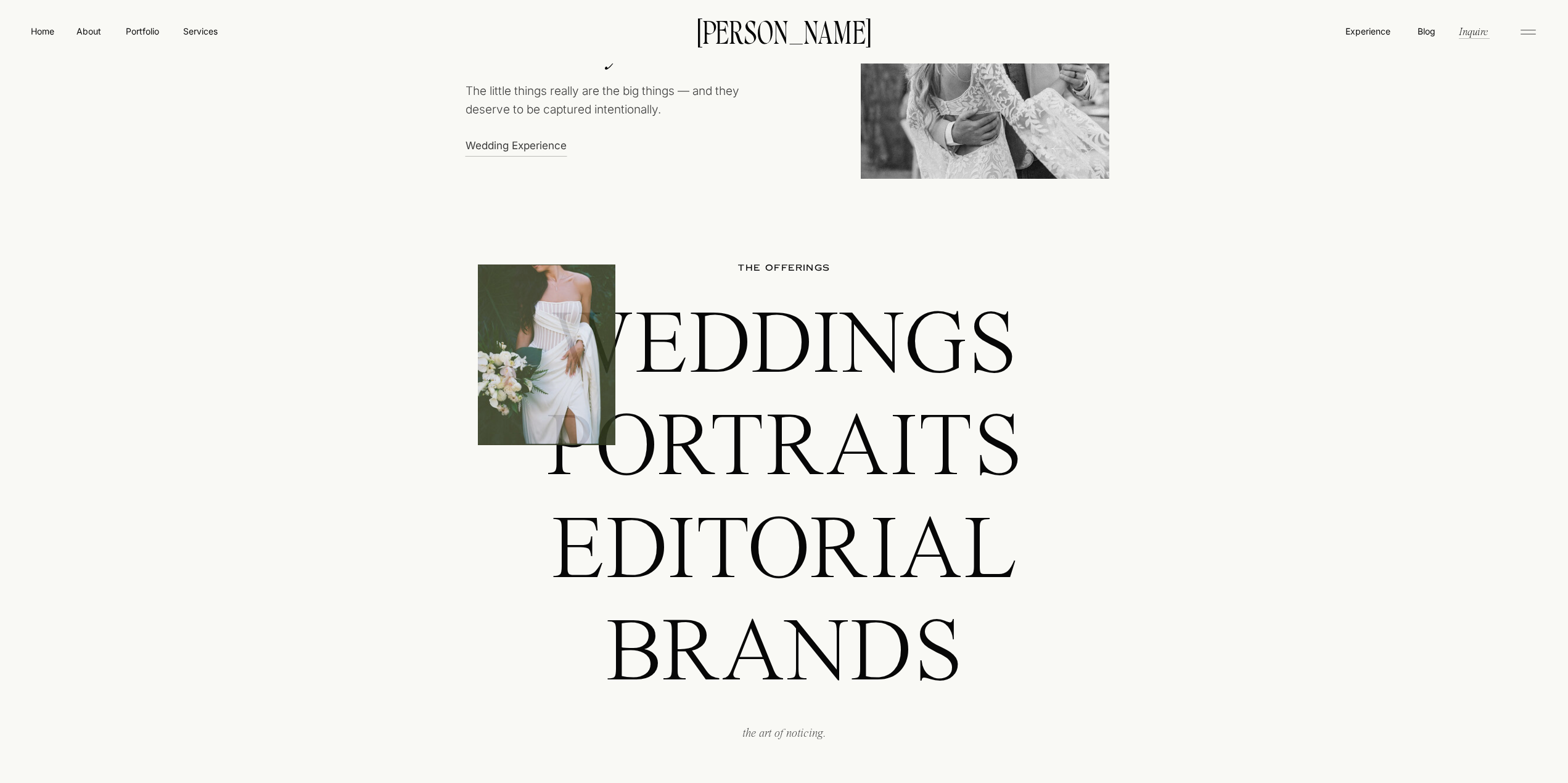
scroll to position [1113, 0]
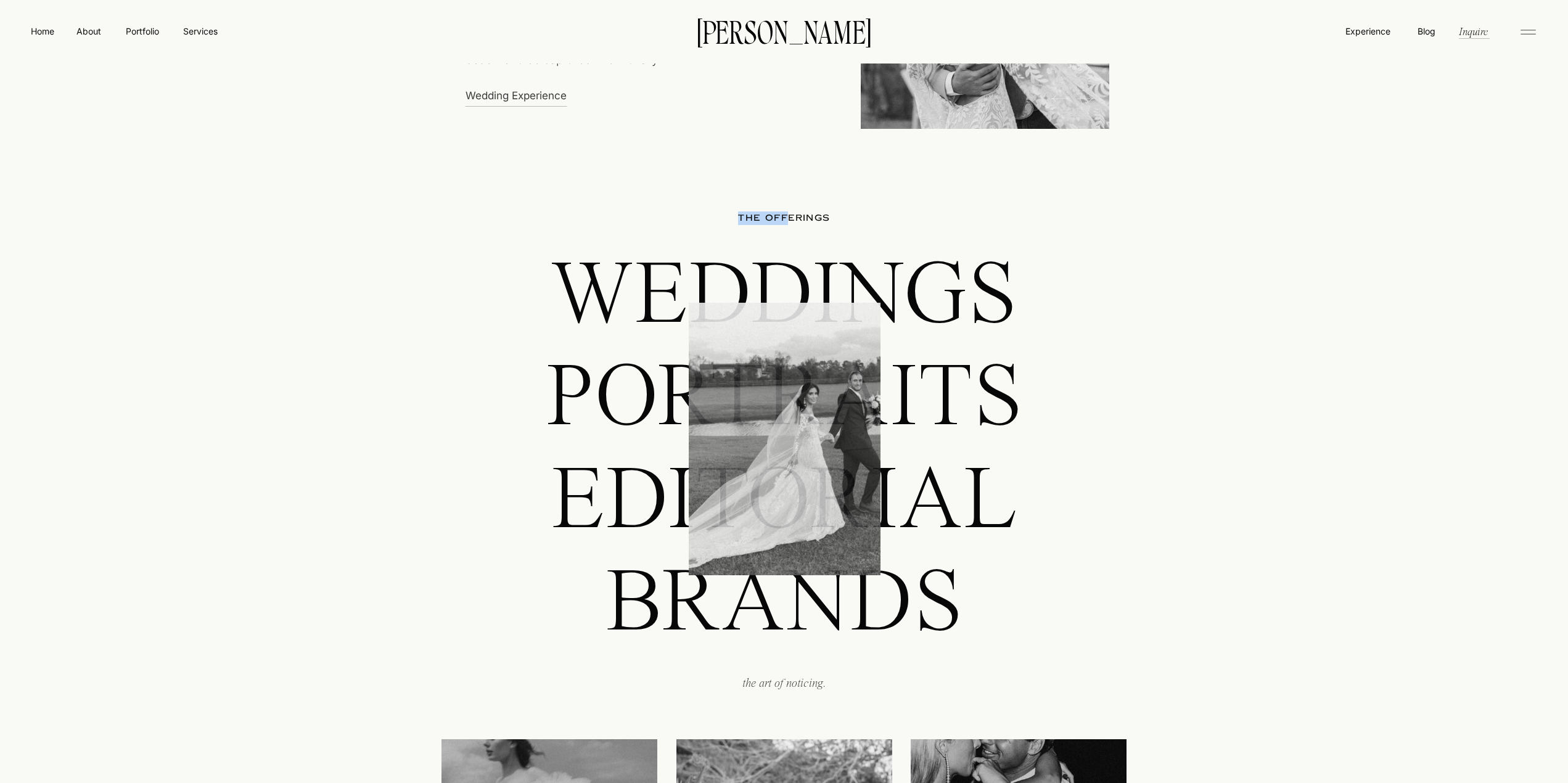
drag, startPoint x: 811, startPoint y: 207, endPoint x: 783, endPoint y: 216, distance: 29.4
click at [784, 216] on h2 "THE offerings" at bounding box center [785, 218] width 168 height 15
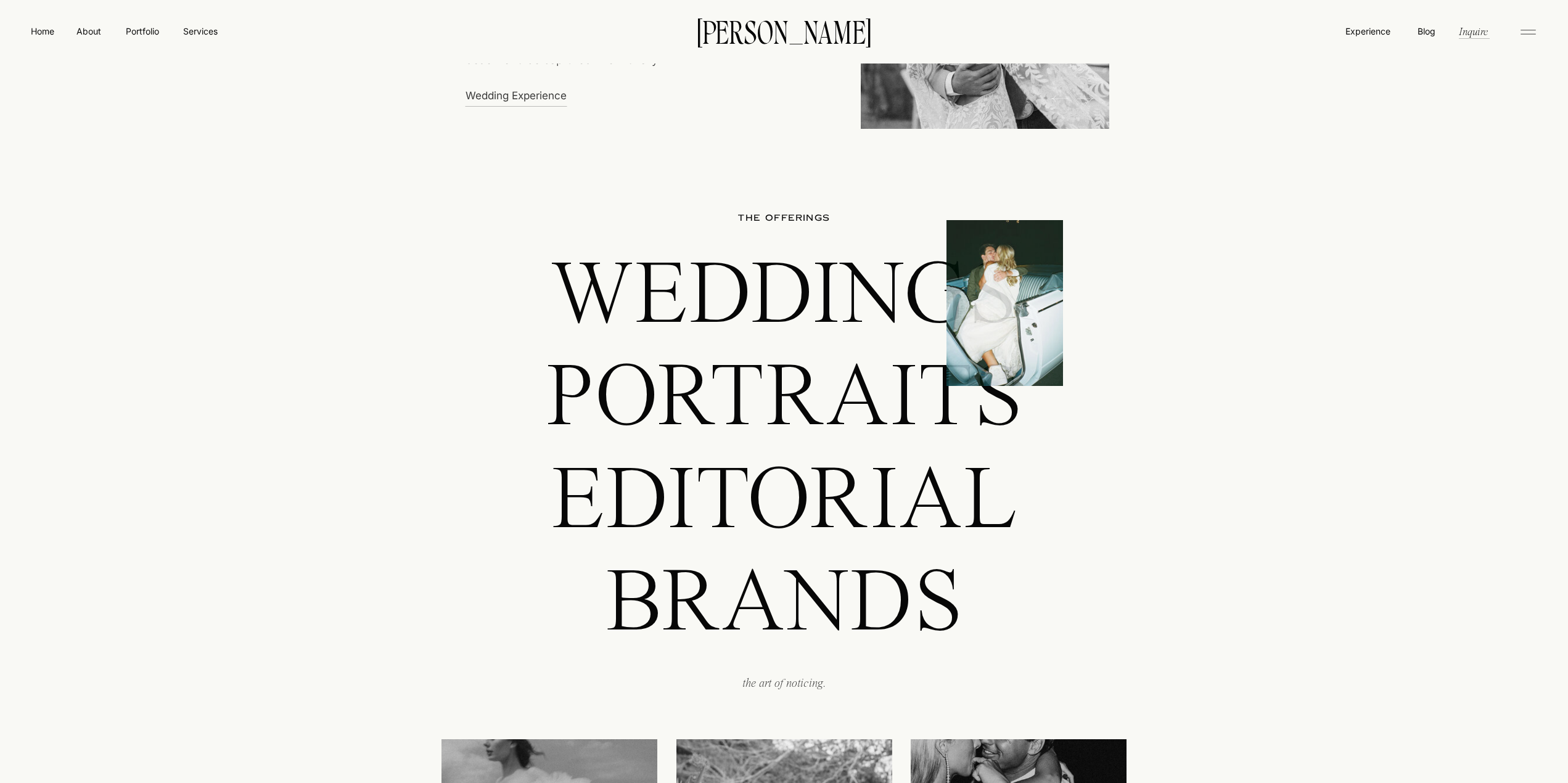
drag, startPoint x: 793, startPoint y: 385, endPoint x: 648, endPoint y: 377, distance: 145.2
click at [648, 377] on p "Portraits" at bounding box center [784, 395] width 689 height 88
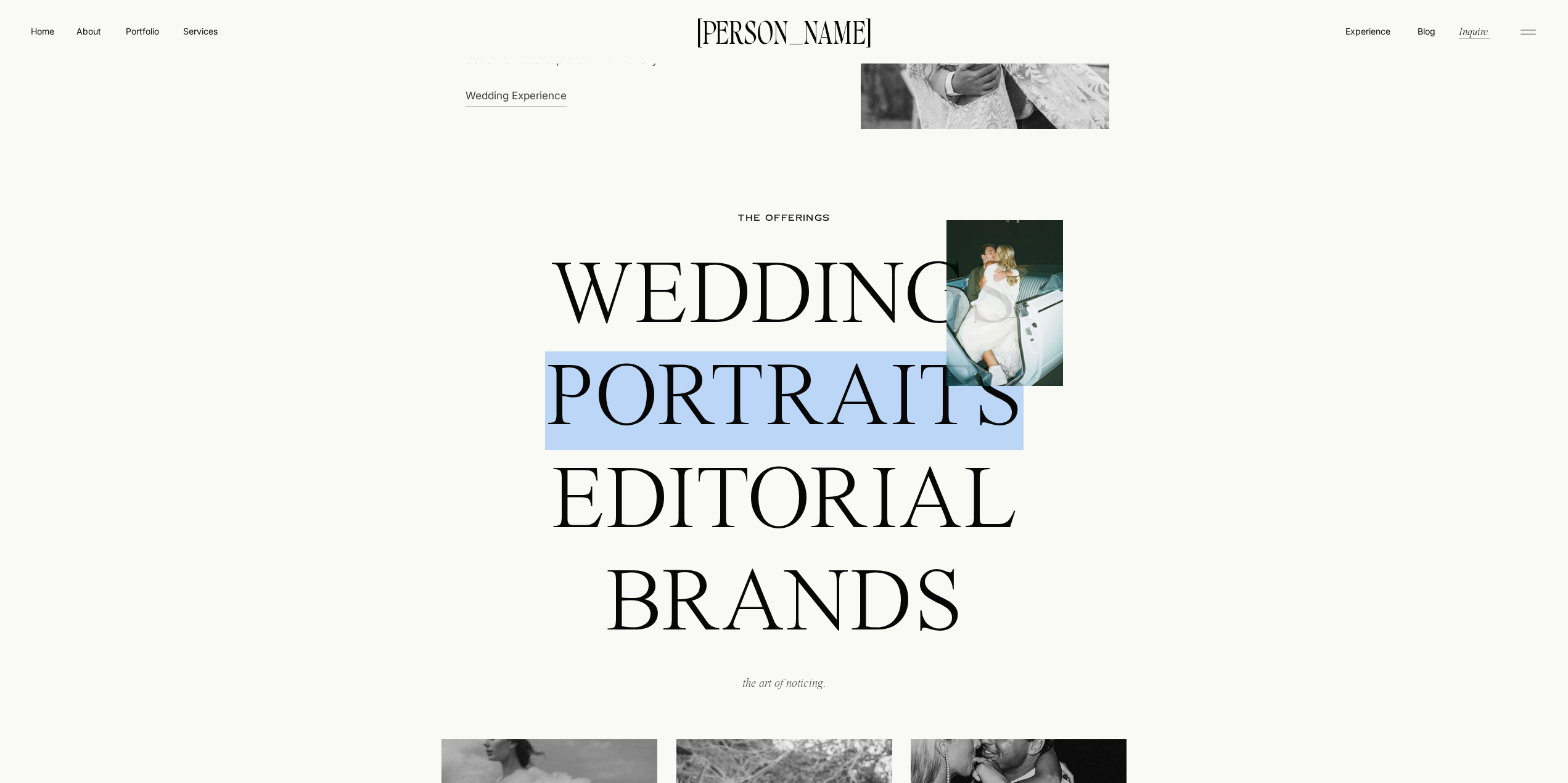
drag, startPoint x: 648, startPoint y: 377, endPoint x: 925, endPoint y: 340, distance: 279.5
click at [840, 411] on p "Portraits" at bounding box center [784, 395] width 689 height 88
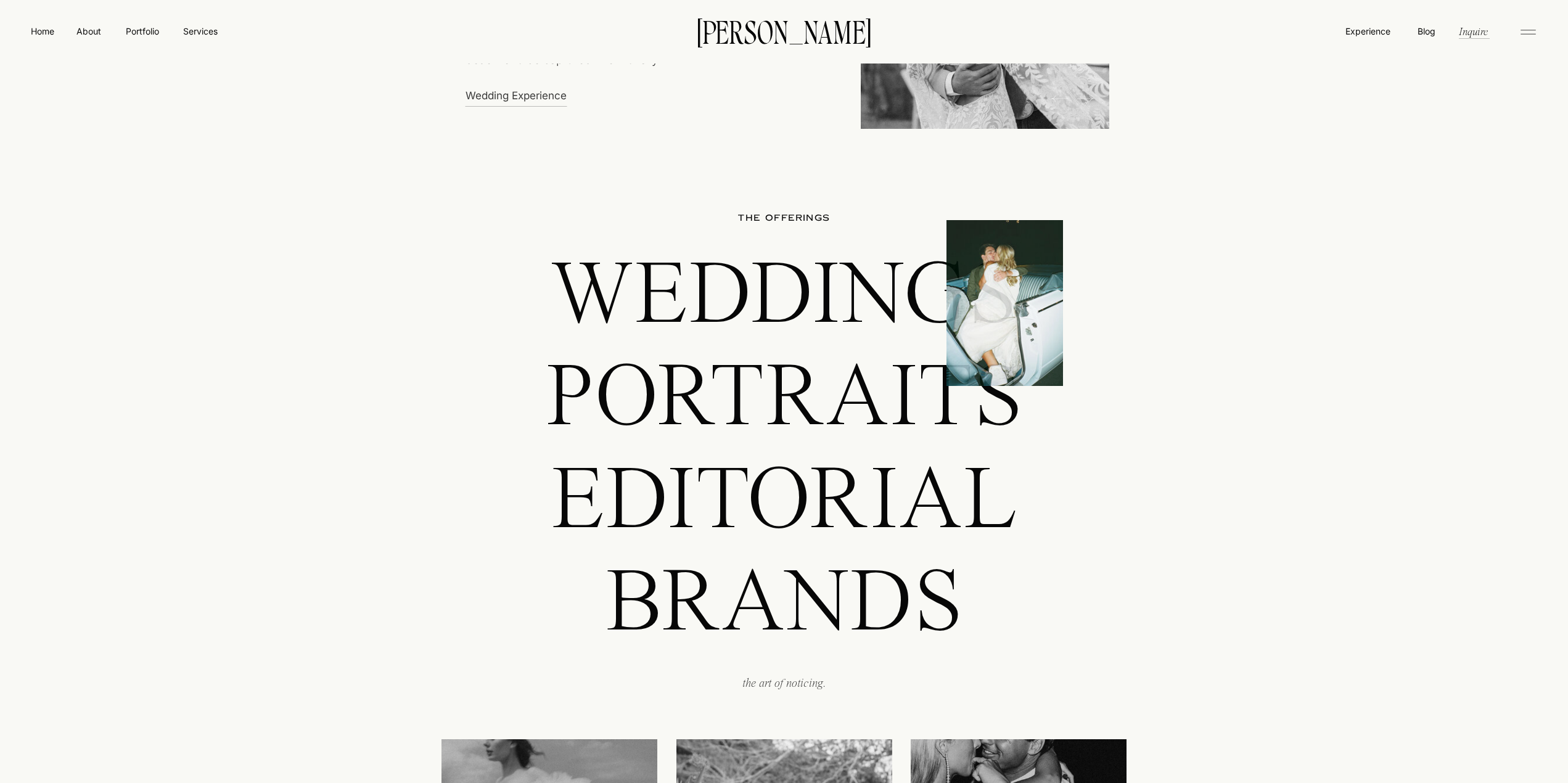
click at [961, 325] on div at bounding box center [1005, 302] width 117 height 166
click at [999, 311] on div at bounding box center [1005, 302] width 117 height 166
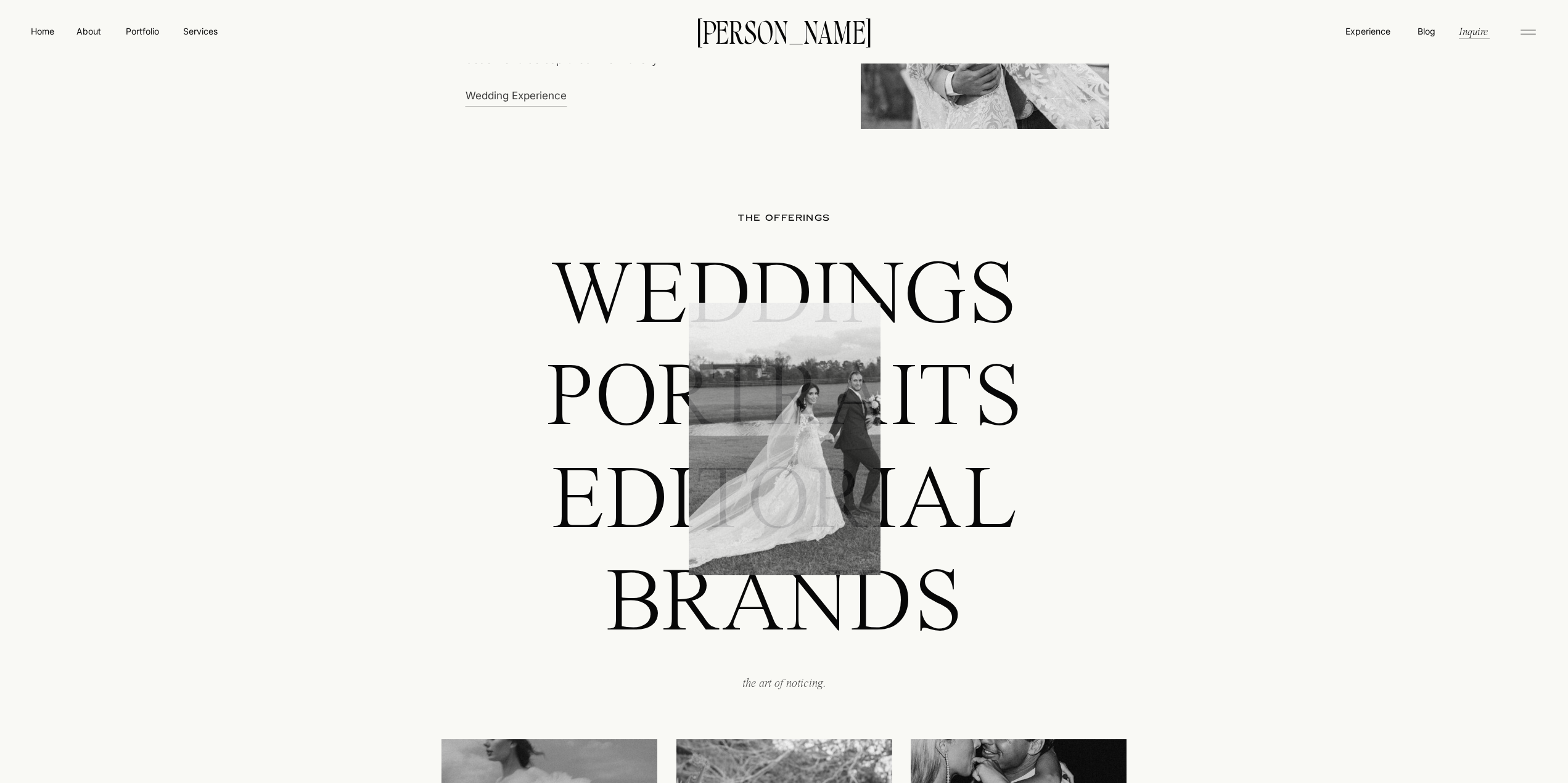
drag, startPoint x: 999, startPoint y: 311, endPoint x: 912, endPoint y: 312, distance: 87.0
click at [912, 312] on p "Weddings" at bounding box center [784, 293] width 689 height 88
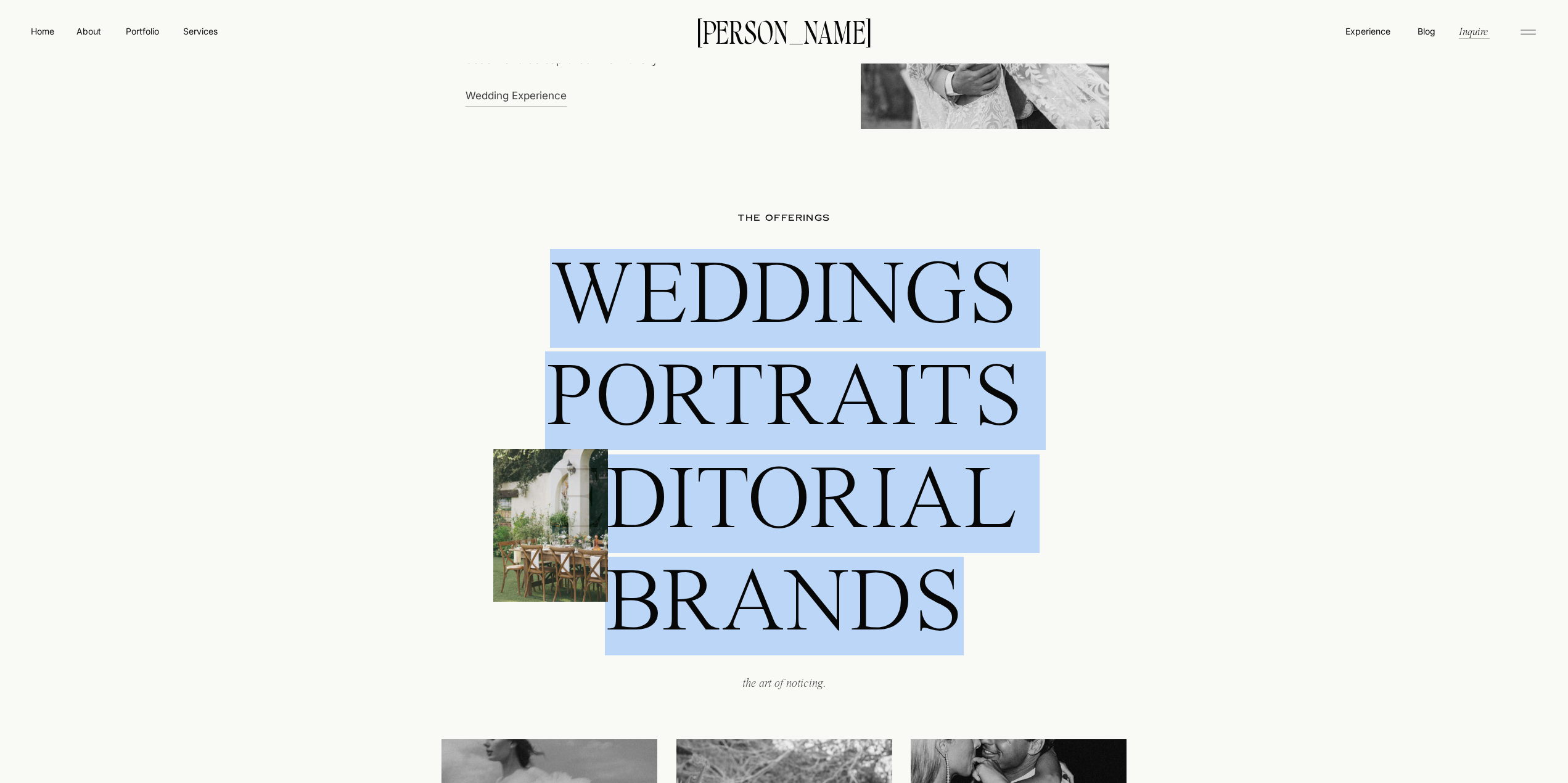
drag, startPoint x: 952, startPoint y: 606, endPoint x: 555, endPoint y: 324, distance: 487.0
click at [555, 324] on div "THE offerings Weddings Portraits editorial BRANDS the art of noticing." at bounding box center [785, 440] width 740 height 604
copy div "Weddings Portraits editorial BRANDS"
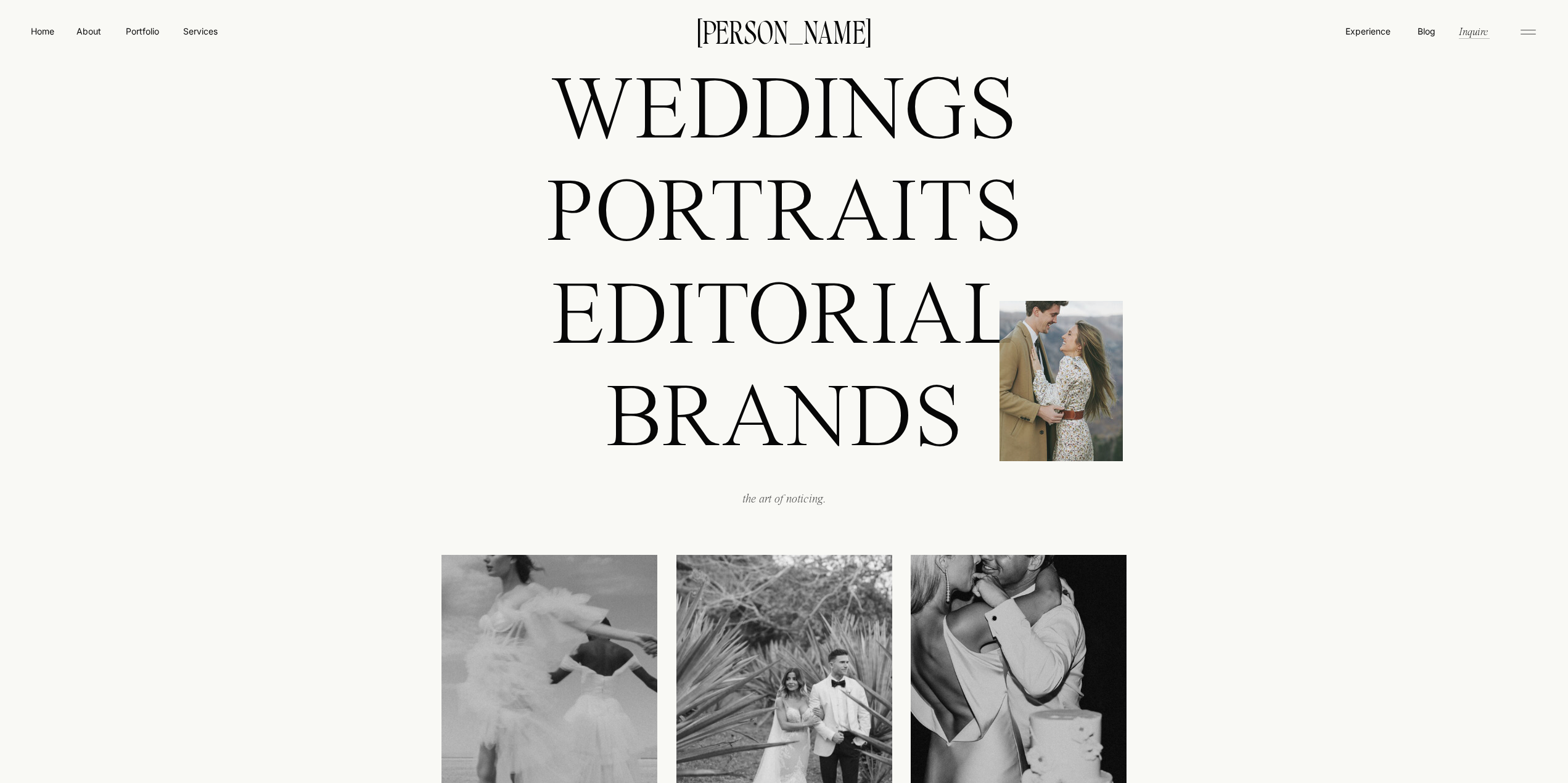
scroll to position [1298, 0]
click at [1078, 442] on div at bounding box center [1061, 380] width 123 height 160
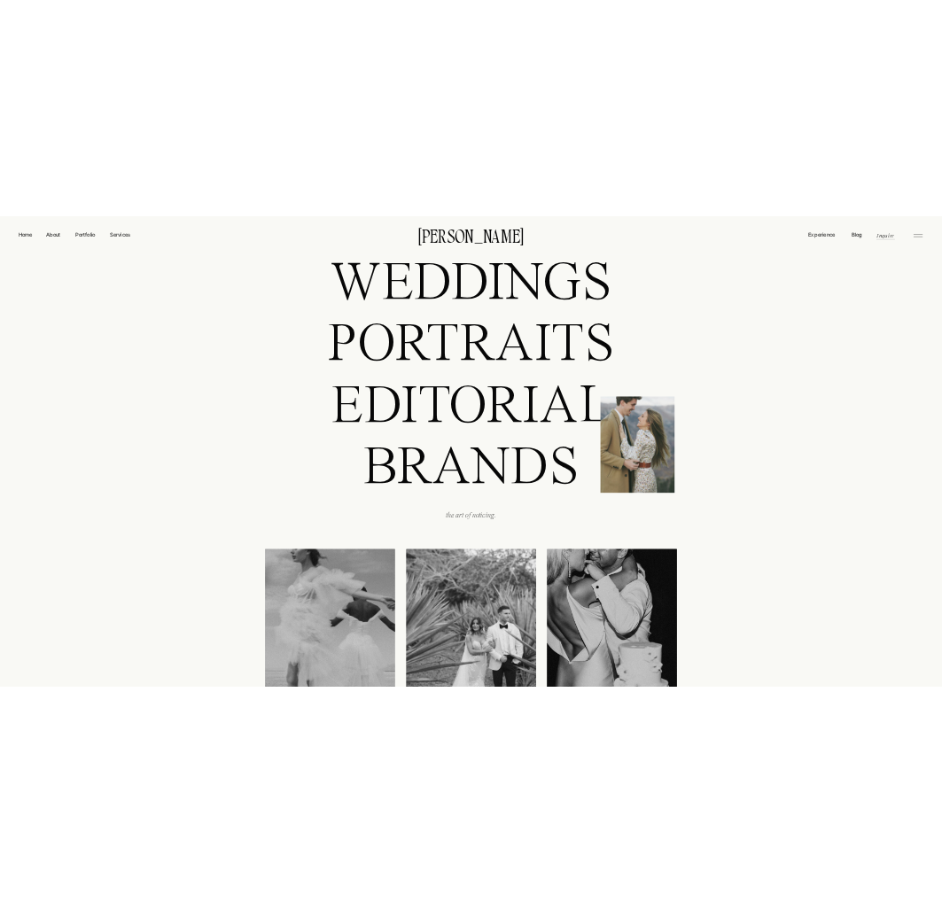
scroll to position [1632, 0]
